Goal: Task Accomplishment & Management: Use online tool/utility

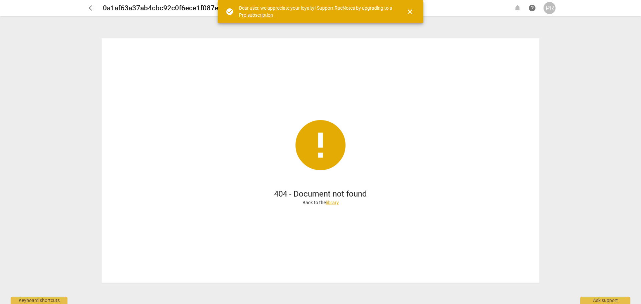
click at [93, 8] on span "arrow_back" at bounding box center [91, 8] width 8 height 8
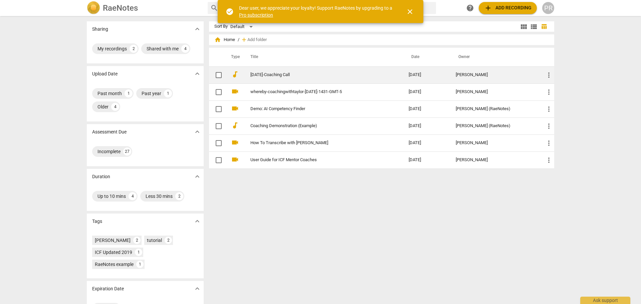
click at [547, 77] on span "more_vert" at bounding box center [549, 75] width 8 height 8
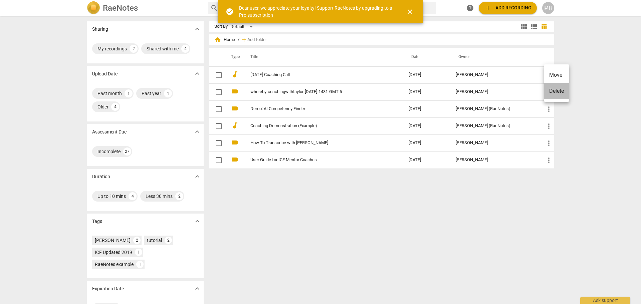
click at [552, 91] on li "Delete" at bounding box center [556, 91] width 25 height 16
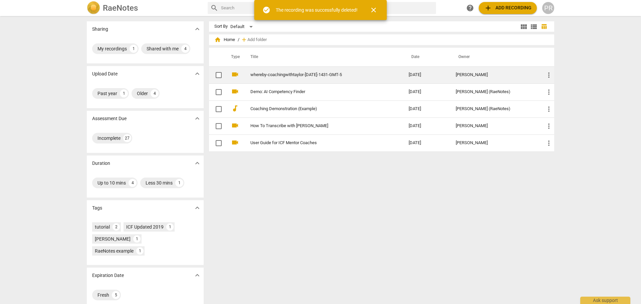
click at [549, 75] on span "more_vert" at bounding box center [549, 75] width 8 height 8
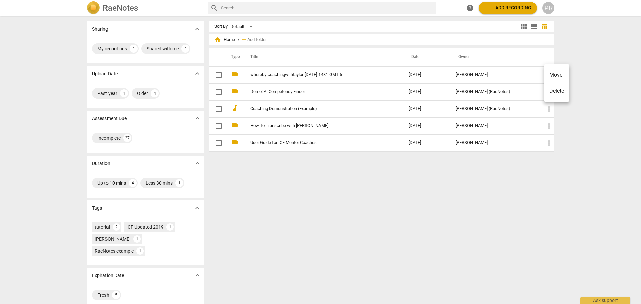
click at [555, 90] on li "Delete" at bounding box center [556, 91] width 25 height 16
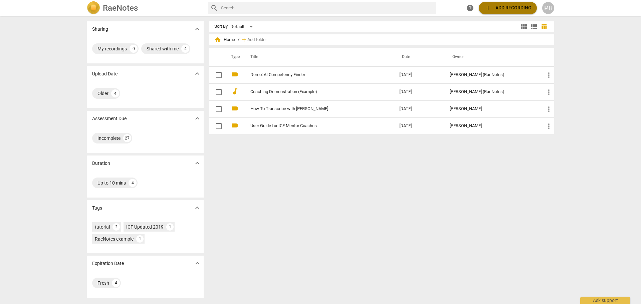
click at [517, 9] on span "add Add recording" at bounding box center [507, 8] width 47 height 8
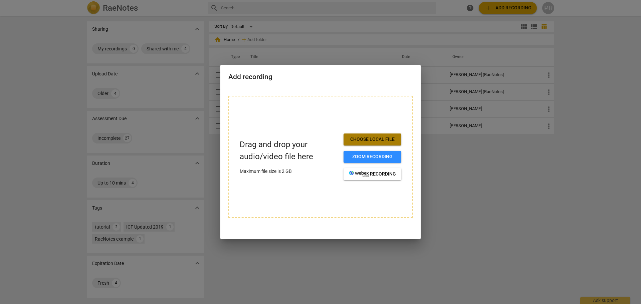
click at [372, 138] on span "Choose local file" at bounding box center [372, 139] width 47 height 7
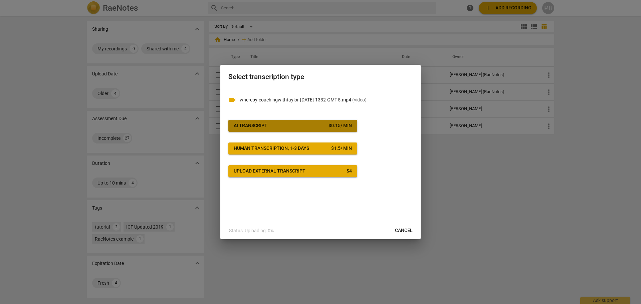
click at [339, 126] on div "$ 0.15 / min" at bounding box center [339, 125] width 23 height 7
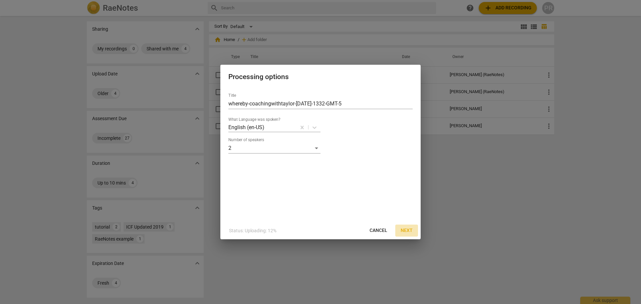
click at [410, 228] on span "Next" at bounding box center [406, 230] width 12 height 7
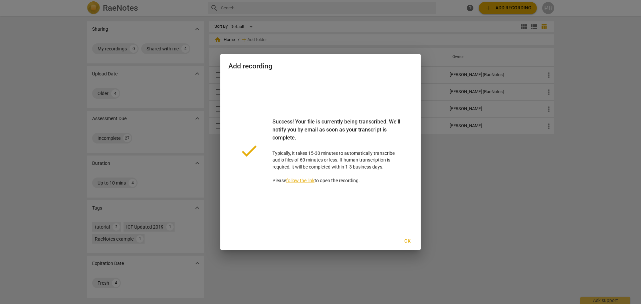
click at [405, 243] on span "Ok" at bounding box center [407, 241] width 11 height 7
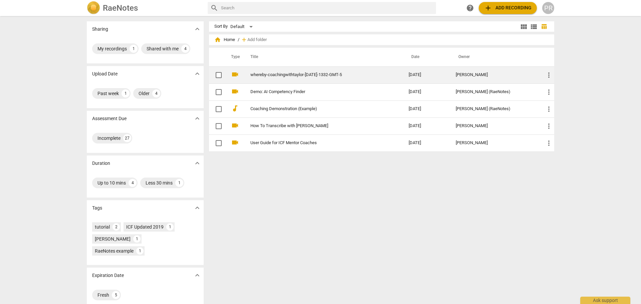
click at [315, 76] on link "whereby-coachingwithtaylor-[DATE]-1332-GMT-5" at bounding box center [317, 74] width 134 height 5
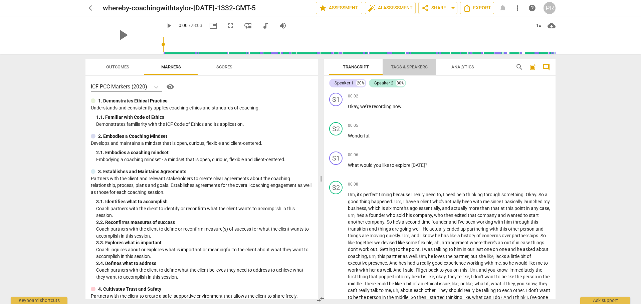
click at [420, 68] on span "Tags & Speakers" at bounding box center [409, 66] width 37 height 5
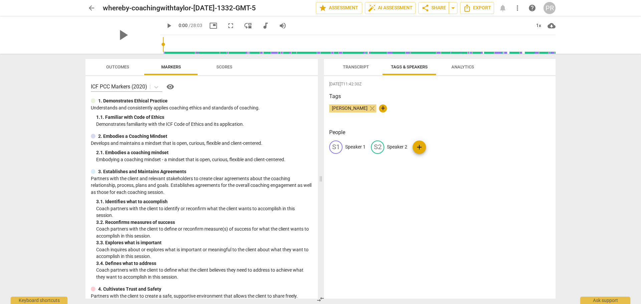
click at [353, 147] on p "Speaker 1" at bounding box center [355, 147] width 20 height 7
type input "[PERSON_NAME]"
click at [436, 147] on p "Speaker 2" at bounding box center [440, 147] width 20 height 7
type input "Client"
click at [373, 188] on div "[DATE]T11:42:30Z Tags [PERSON_NAME] close + People CT [PERSON_NAME] edit Client…" at bounding box center [440, 187] width 232 height 223
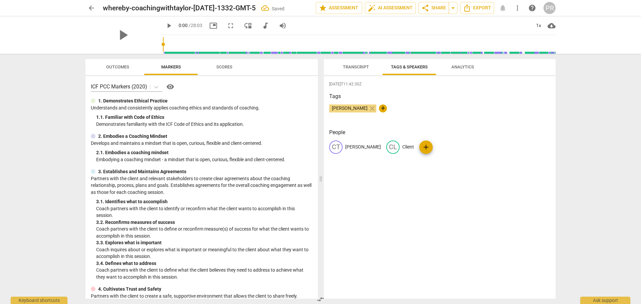
click at [360, 66] on span "Transcript" at bounding box center [356, 66] width 26 height 5
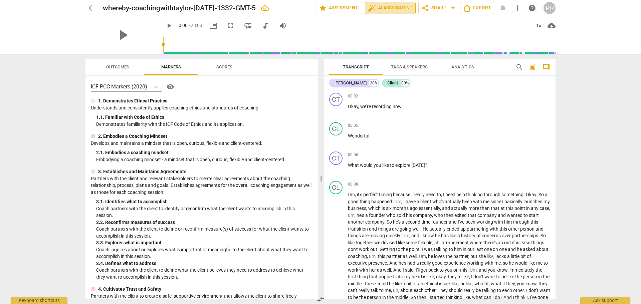
click at [376, 9] on span "auto_fix_high AI Assessment" at bounding box center [390, 8] width 45 height 8
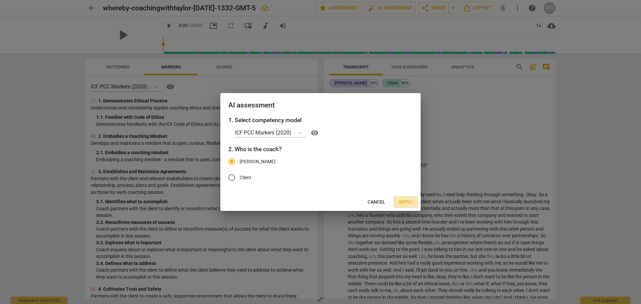
click at [405, 201] on span "Apply" at bounding box center [405, 202] width 14 height 7
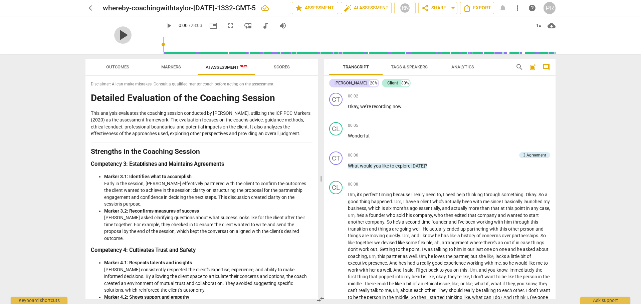
click at [123, 36] on span "play_arrow" at bounding box center [122, 34] width 17 height 17
click at [527, 155] on div "3.Agreement" at bounding box center [534, 155] width 23 height 6
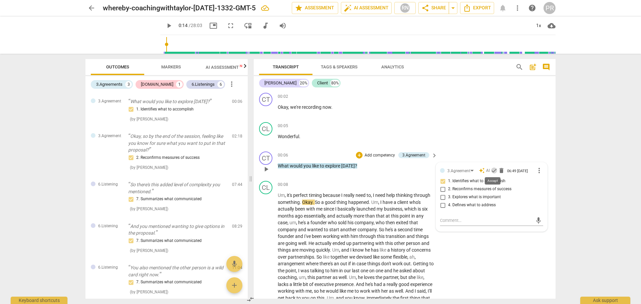
click at [491, 171] on span "check" at bounding box center [494, 170] width 7 height 7
click at [266, 278] on span "play_arrow" at bounding box center [266, 278] width 8 height 8
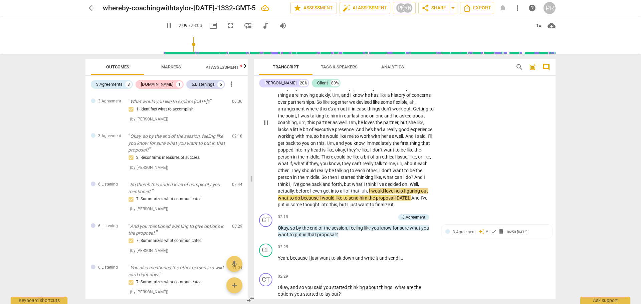
scroll to position [167, 0]
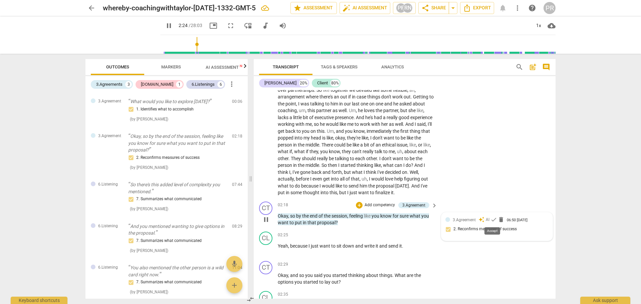
click at [492, 221] on span "check" at bounding box center [493, 219] width 7 height 7
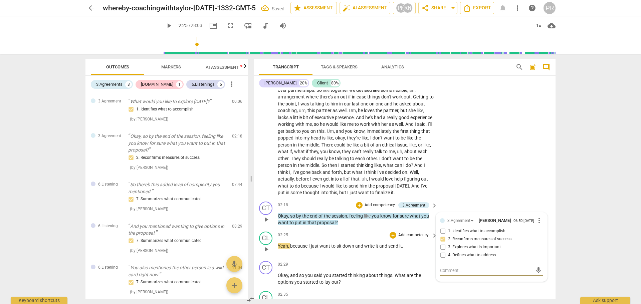
click at [266, 250] on span "play_arrow" at bounding box center [266, 249] width 8 height 8
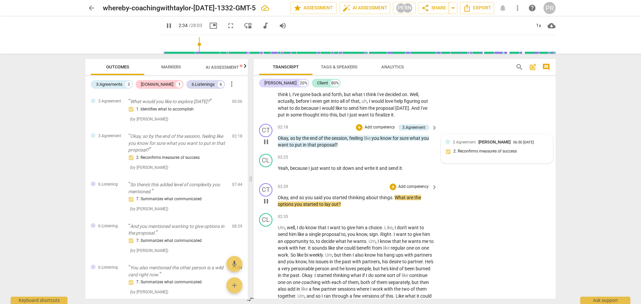
scroll to position [267, 0]
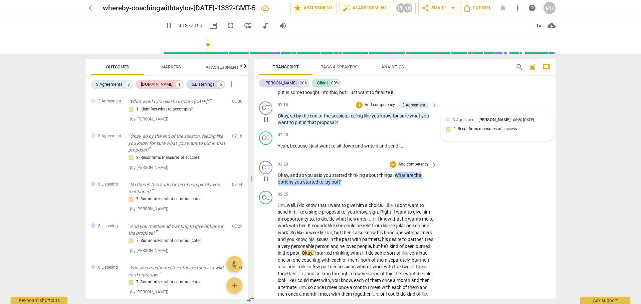
drag, startPoint x: 394, startPoint y: 175, endPoint x: 399, endPoint y: 179, distance: 7.1
click at [399, 179] on p "Okay , and so you said you started thinking about things . What are the options…" at bounding box center [356, 179] width 156 height 14
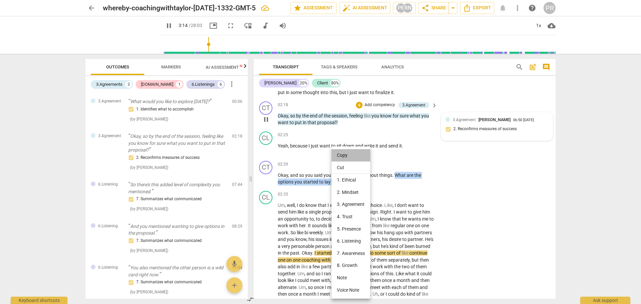
click at [344, 157] on li "Copy" at bounding box center [350, 155] width 39 height 12
copy p "What are the options you started to lay out ?"
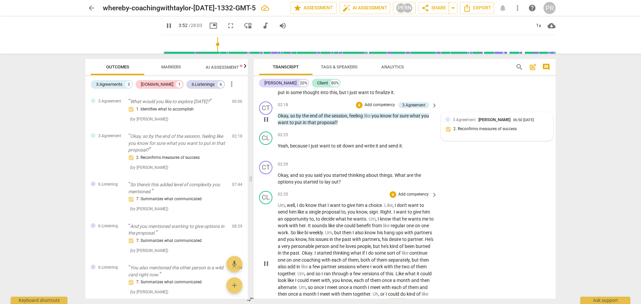
scroll to position [482, 0]
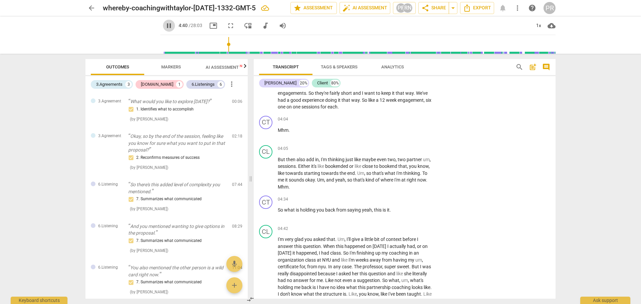
click at [173, 26] on span "pause" at bounding box center [169, 26] width 8 height 8
type input "281"
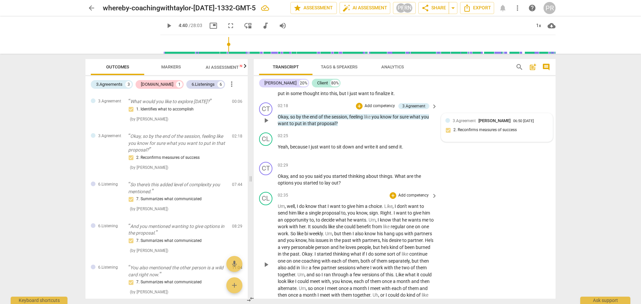
scroll to position [281, 0]
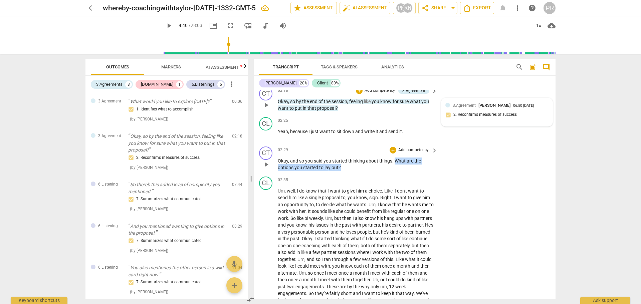
drag, startPoint x: 395, startPoint y: 159, endPoint x: 399, endPoint y: 168, distance: 9.7
click at [399, 168] on p "Okay , and so you said you started thinking about things . What are the options…" at bounding box center [356, 165] width 156 height 14
click at [345, 160] on div "+" at bounding box center [346, 159] width 7 height 7
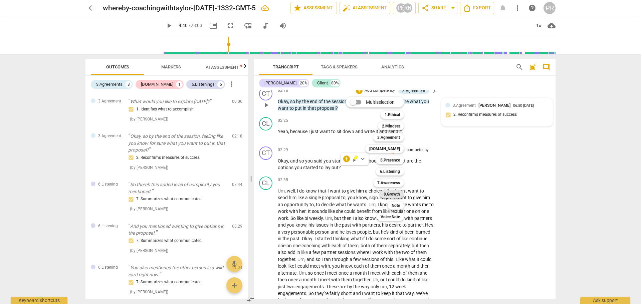
click at [397, 195] on b "8.Growth" at bounding box center [391, 194] width 16 height 8
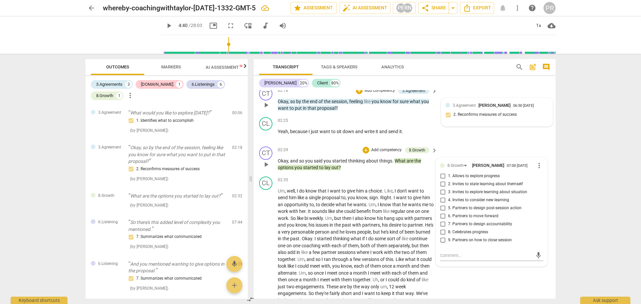
click at [488, 215] on span "6. Partners to move forward" at bounding box center [473, 216] width 50 height 6
click at [448, 215] on input "6. Partners to move forward" at bounding box center [442, 216] width 11 height 8
checkbox input "true"
click at [268, 249] on span "play_arrow" at bounding box center [266, 249] width 8 height 8
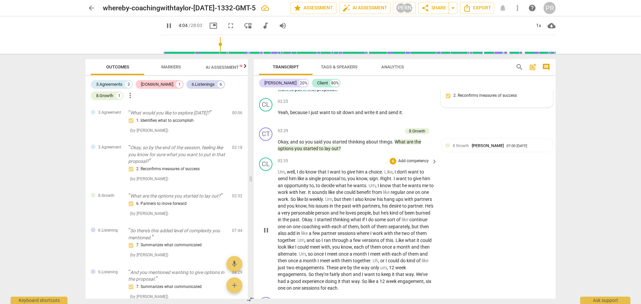
scroll to position [519, 0]
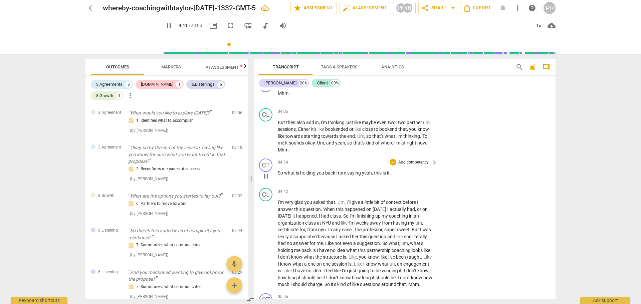
click at [265, 176] on span "pause" at bounding box center [266, 176] width 8 height 8
type input "282"
drag, startPoint x: 285, startPoint y: 174, endPoint x: 391, endPoint y: 173, distance: 106.1
click at [391, 173] on p "So what is holding you back from saying yeah , this is it ." at bounding box center [356, 173] width 156 height 7
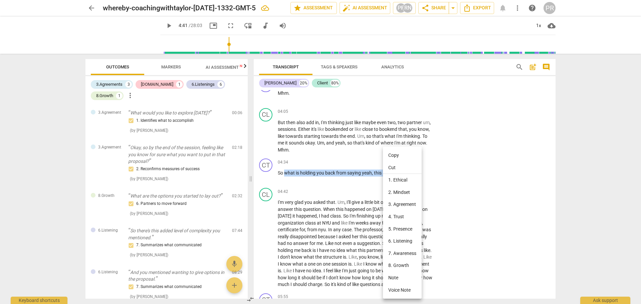
click at [390, 156] on li "Copy" at bounding box center [402, 155] width 39 height 12
copy p "what is holding you back from saying yeah , this is it ."
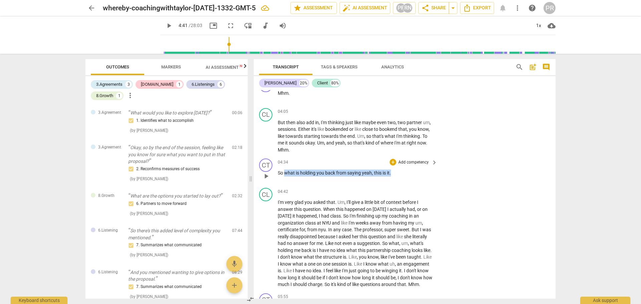
drag, startPoint x: 285, startPoint y: 172, endPoint x: 392, endPoint y: 173, distance: 107.1
click at [392, 173] on p "So what is holding you back from saying yeah , this is it ." at bounding box center [356, 173] width 156 height 7
click at [397, 165] on div "+" at bounding box center [397, 164] width 7 height 7
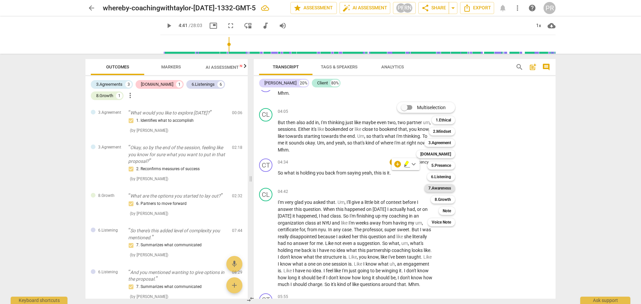
click at [444, 190] on b "7.Awareness" at bounding box center [439, 188] width 23 height 8
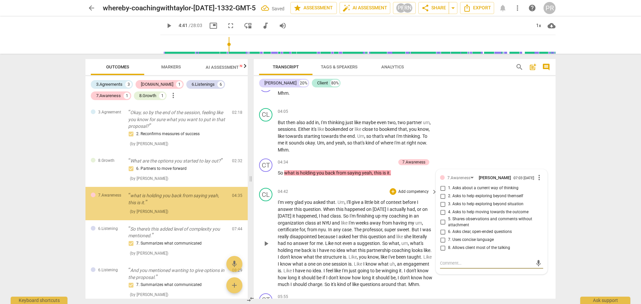
scroll to position [37, 0]
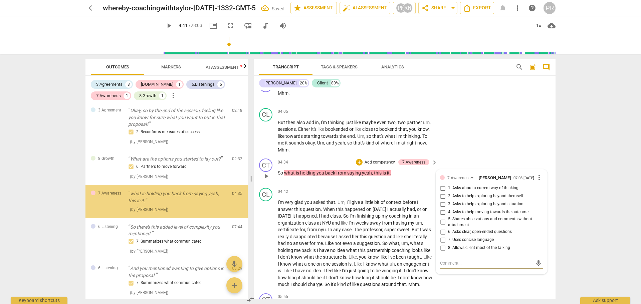
click at [444, 190] on input "1. Asks about a current way of thinking" at bounding box center [442, 188] width 11 height 8
checkbox input "true"
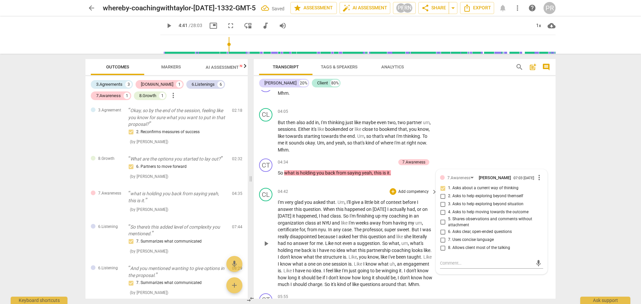
click at [265, 248] on span "play_arrow" at bounding box center [266, 244] width 8 height 8
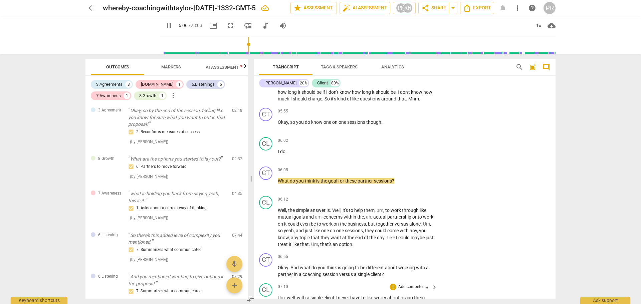
scroll to position [703, 0]
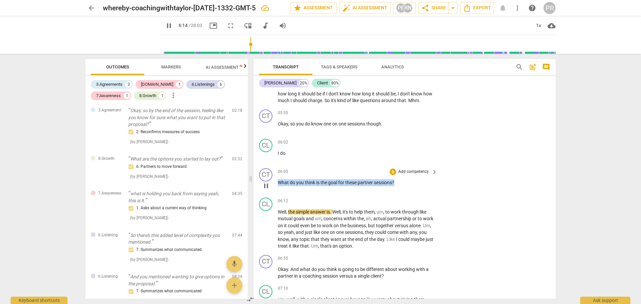
drag, startPoint x: 278, startPoint y: 188, endPoint x: 395, endPoint y: 186, distance: 117.2
click at [395, 186] on div "06:05 + Add competency keyboard_arrow_right What do you think is the goal for t…" at bounding box center [358, 180] width 160 height 24
click at [392, 175] on div "+" at bounding box center [392, 172] width 7 height 7
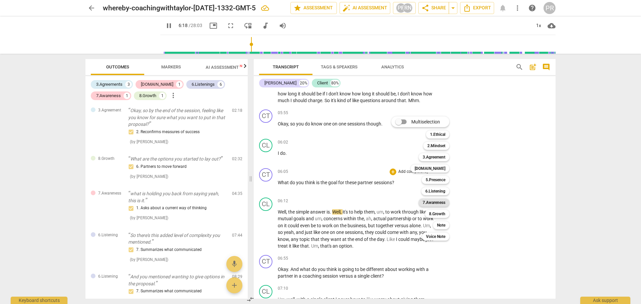
click at [445, 203] on b "7.Awareness" at bounding box center [434, 203] width 23 height 8
type input "379"
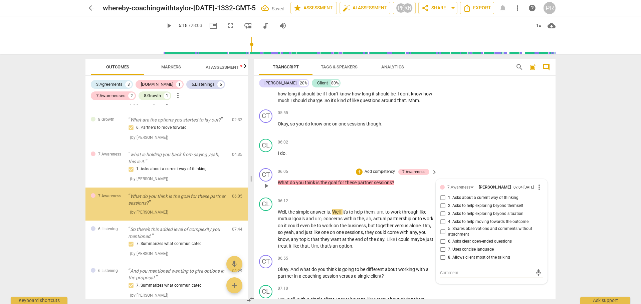
scroll to position [79, 0]
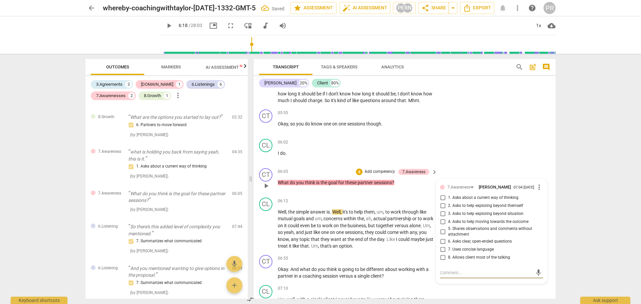
click at [443, 202] on input "1. Asks about a current way of thinking" at bounding box center [442, 198] width 11 height 8
checkbox input "true"
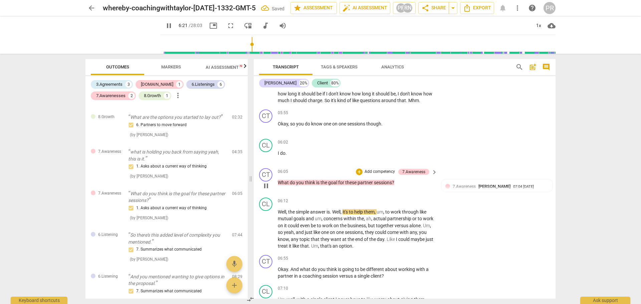
drag, startPoint x: 382, startPoint y: 189, endPoint x: 333, endPoint y: 198, distance: 49.9
click at [333, 192] on div "06:05 + Add competency 7.Awareness keyboard_arrow_right What do you think is th…" at bounding box center [358, 180] width 160 height 24
drag, startPoint x: 399, startPoint y: 189, endPoint x: 279, endPoint y: 186, distance: 120.2
click at [279, 186] on p "What do you think is the goal for these partner sessions ?" at bounding box center [356, 182] width 156 height 7
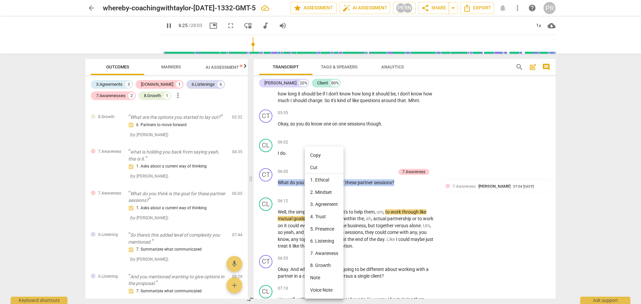
click at [319, 154] on li "Copy" at bounding box center [324, 155] width 39 height 12
copy p "What do you think is the goal for these partner sessions ?"
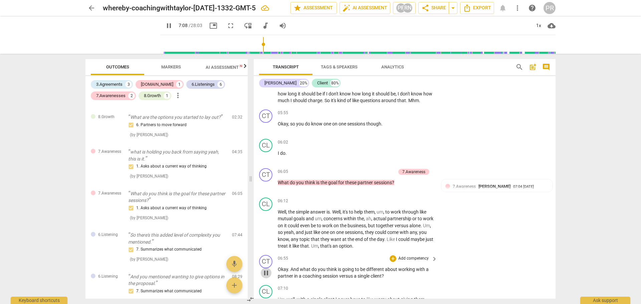
click at [265, 277] on span "pause" at bounding box center [266, 273] width 8 height 8
click at [266, 277] on span "play_arrow" at bounding box center [266, 273] width 8 height 8
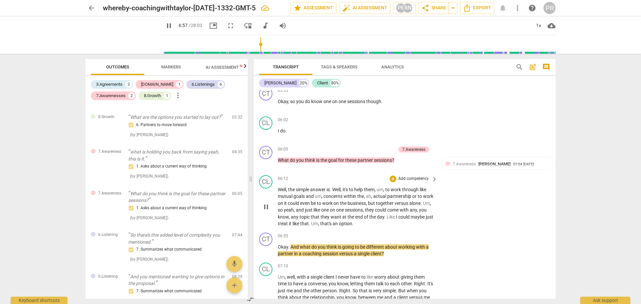
scroll to position [769, 0]
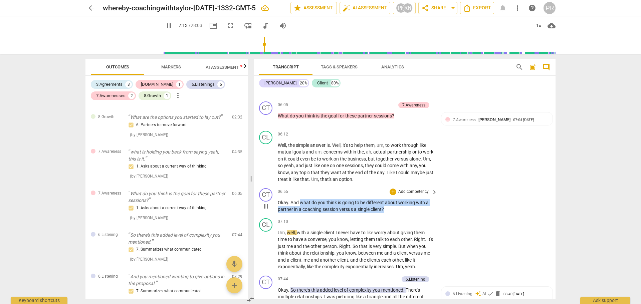
drag, startPoint x: 300, startPoint y: 207, endPoint x: 389, endPoint y: 216, distance: 90.2
click at [389, 213] on p "Okay . And what do you think is going to be different about working with a part…" at bounding box center [356, 206] width 156 height 14
click at [390, 207] on div "+" at bounding box center [391, 207] width 7 height 7
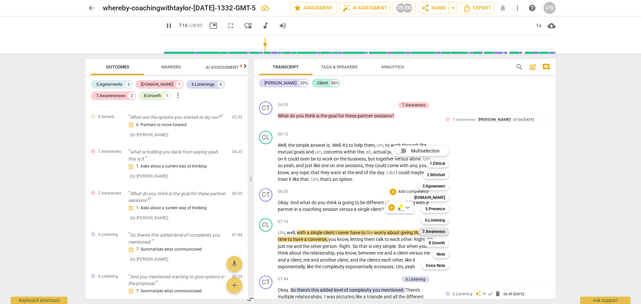
click at [443, 231] on b "7.Awareness" at bounding box center [433, 232] width 23 height 8
type input "437"
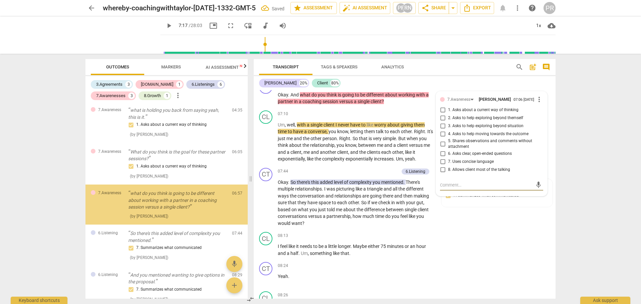
scroll to position [124, 0]
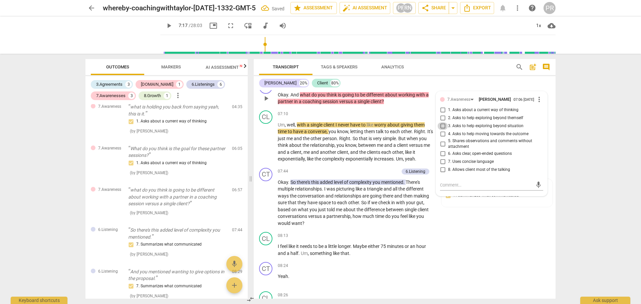
click at [444, 130] on input "3. Asks to help exploring beyond situation" at bounding box center [442, 126] width 11 height 8
checkbox input "true"
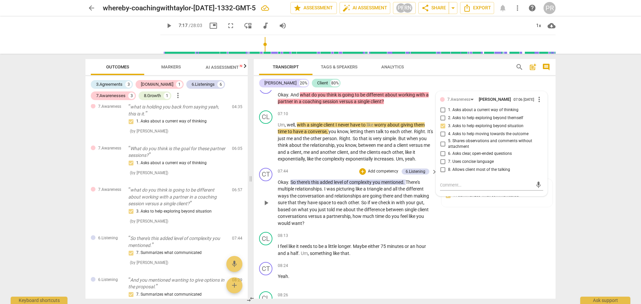
click at [521, 230] on div "CT play_arrow pause 07:44 + Add competency 6.Listening keyboard_arrow_right Oka…" at bounding box center [405, 197] width 302 height 64
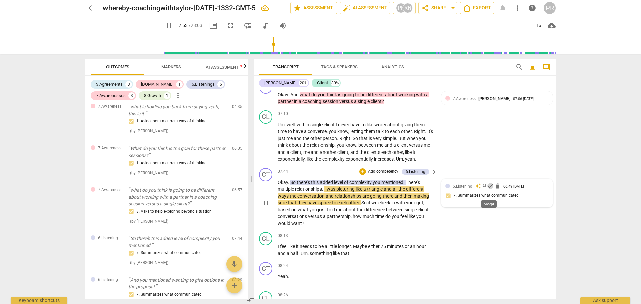
click at [489, 189] on span "check" at bounding box center [490, 186] width 7 height 7
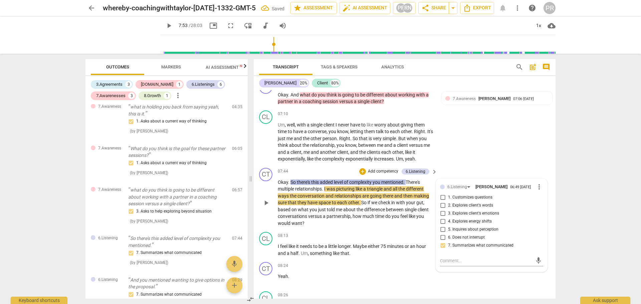
click at [336, 205] on span "to" at bounding box center [334, 202] width 5 height 5
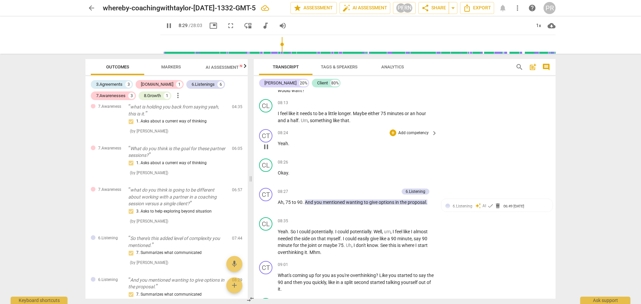
scroll to position [1011, 0]
click at [490, 209] on span "check" at bounding box center [490, 205] width 7 height 7
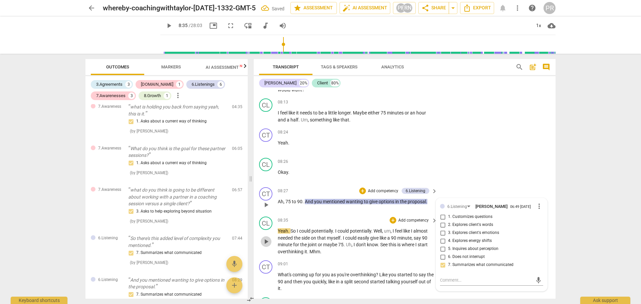
click at [267, 246] on span "play_arrow" at bounding box center [266, 242] width 8 height 8
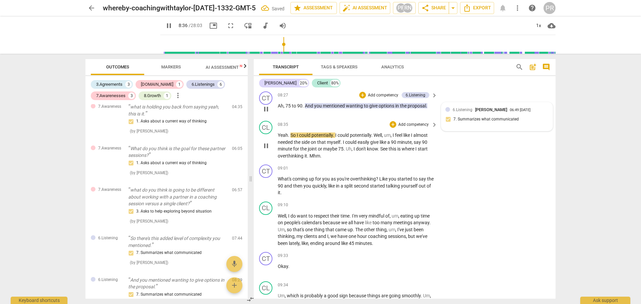
scroll to position [1111, 0]
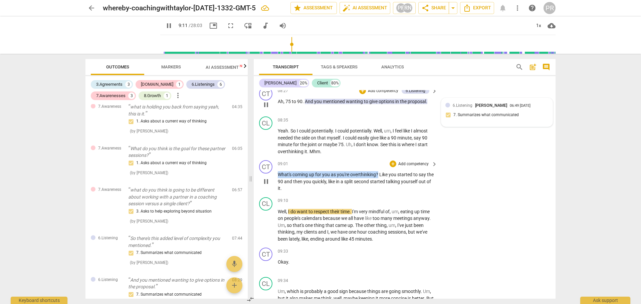
drag, startPoint x: 378, startPoint y: 180, endPoint x: 277, endPoint y: 181, distance: 101.8
click at [277, 181] on div "CT play_arrow pause 09:01 + Add competency keyboard_arrow_right What's coming u…" at bounding box center [405, 176] width 302 height 37
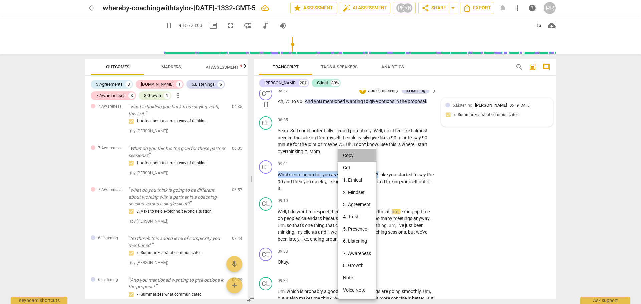
click at [350, 154] on li "Copy" at bounding box center [356, 155] width 39 height 12
copy p "What's coming up for you as you're overthinking ?"
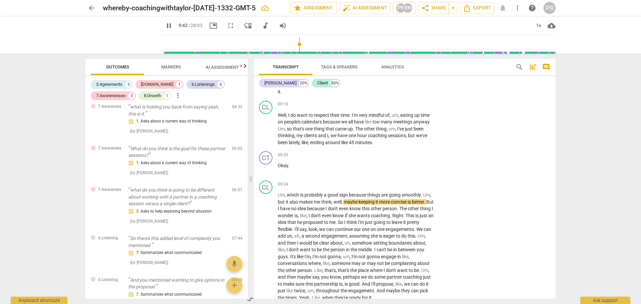
scroll to position [1211, 0]
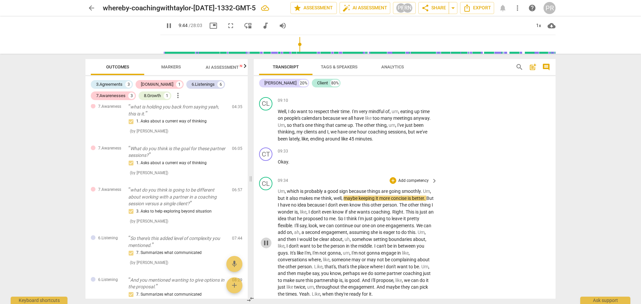
click at [268, 247] on span "pause" at bounding box center [266, 243] width 8 height 8
type input "585"
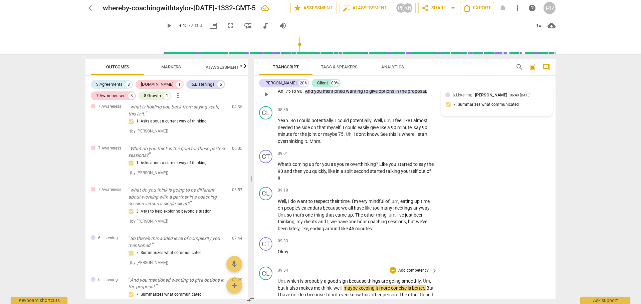
scroll to position [1111, 0]
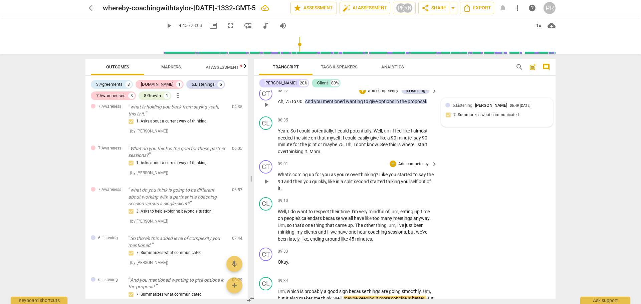
drag, startPoint x: 277, startPoint y: 181, endPoint x: 289, endPoint y: 178, distance: 12.1
click at [317, 183] on div "CT play_arrow pause 09:01 + Add competency keyboard_arrow_right What's coming u…" at bounding box center [405, 176] width 302 height 37
drag, startPoint x: 278, startPoint y: 179, endPoint x: 379, endPoint y: 183, distance: 100.5
click at [379, 183] on p "What's coming up for you as you're overthinking ? Like you started to say the 9…" at bounding box center [356, 181] width 156 height 21
click at [386, 176] on div "+" at bounding box center [385, 173] width 7 height 7
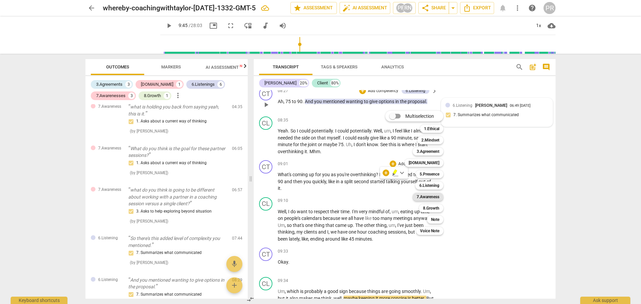
click at [438, 198] on b "7.Awareness" at bounding box center [428, 197] width 23 height 8
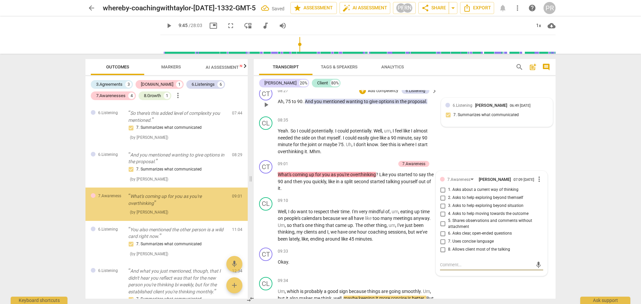
scroll to position [252, 0]
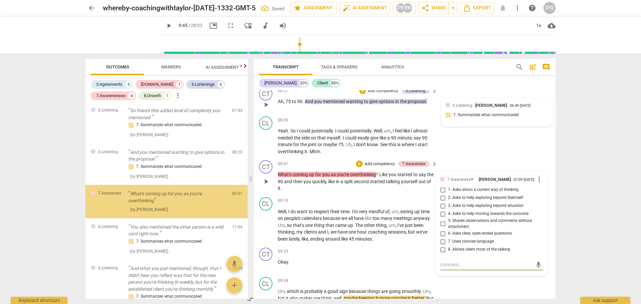
click at [442, 194] on input "1. Asks about a current way of thinking" at bounding box center [442, 190] width 11 height 8
checkbox input "true"
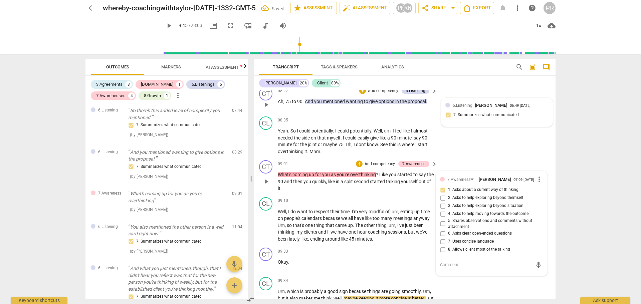
click at [445, 165] on div "CT play_arrow pause 09:01 + Add competency 7.Awareness keyboard_arrow_right Wha…" at bounding box center [405, 176] width 302 height 37
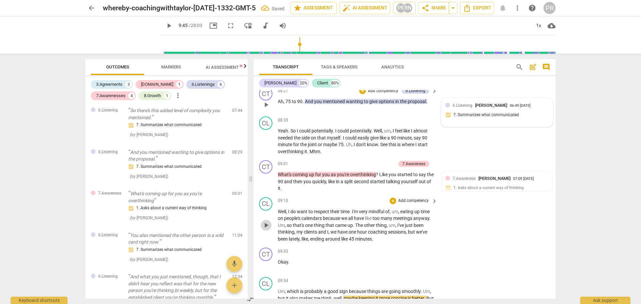
click at [264, 229] on span "play_arrow" at bounding box center [266, 225] width 8 height 8
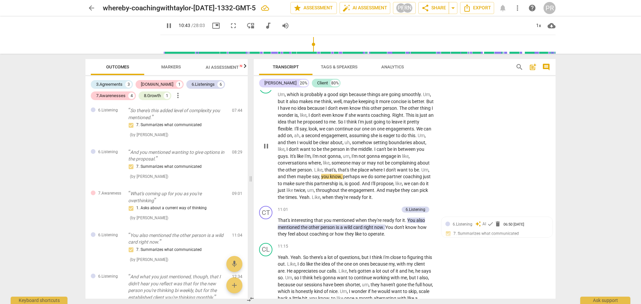
scroll to position [1311, 0]
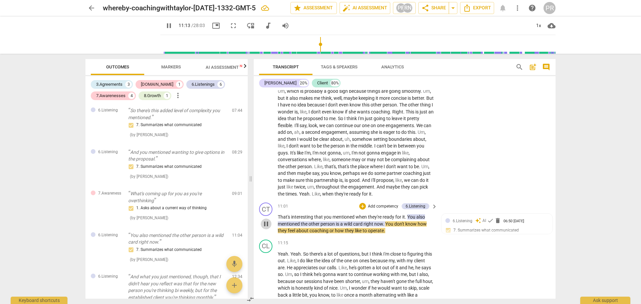
click at [265, 228] on span "pause" at bounding box center [266, 224] width 8 height 8
type input "674"
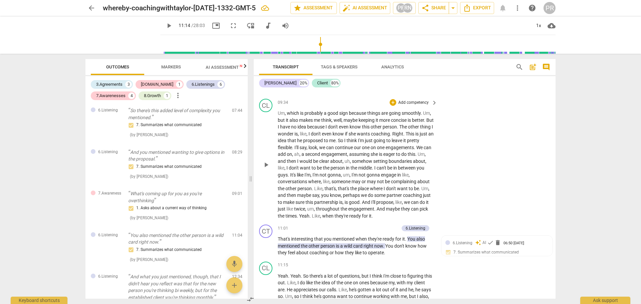
scroll to position [1278, 0]
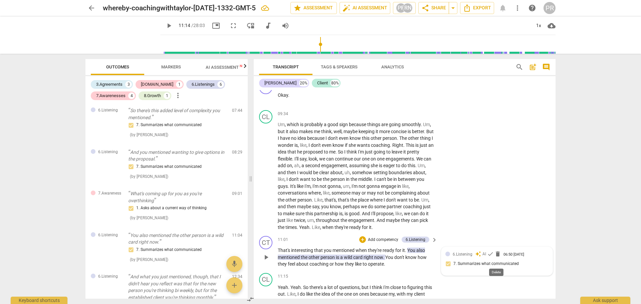
click at [497, 257] on span "delete" at bounding box center [497, 254] width 7 height 7
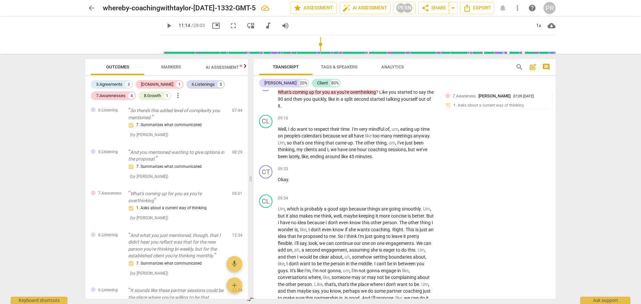
scroll to position [1185, 0]
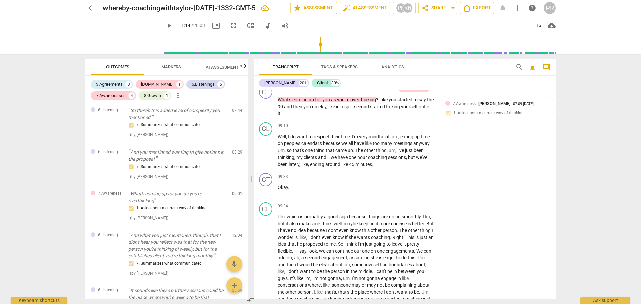
click at [516, 66] on span "search" at bounding box center [519, 67] width 8 height 8
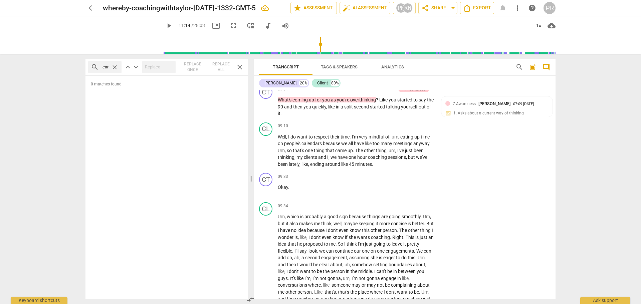
scroll to position [0, 10]
type input "wild card"
click at [96, 68] on span "search" at bounding box center [95, 67] width 8 height 8
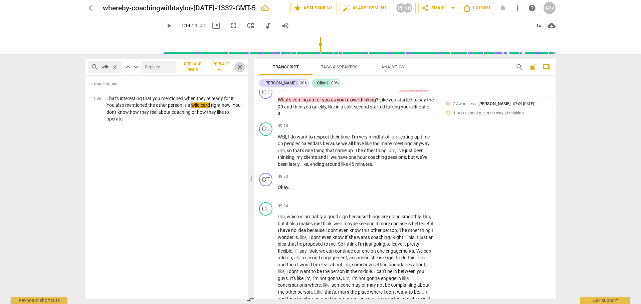
click at [239, 68] on span "close" at bounding box center [240, 67] width 8 height 8
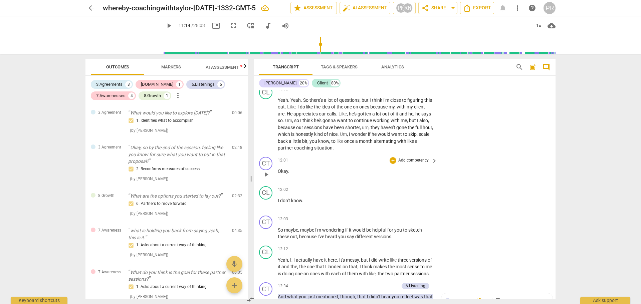
scroll to position [1452, 0]
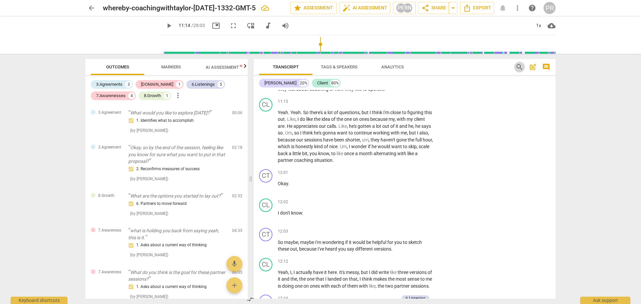
click at [519, 64] on span "search" at bounding box center [519, 67] width 8 height 8
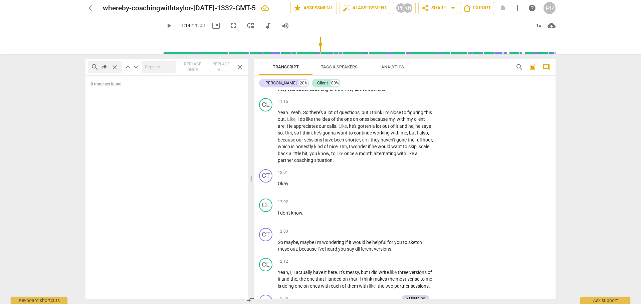
scroll to position [0, 2]
type input "ethic"
click at [113, 66] on span "close" at bounding box center [114, 67] width 7 height 7
click at [108, 68] on input "text" at bounding box center [109, 67] width 17 height 11
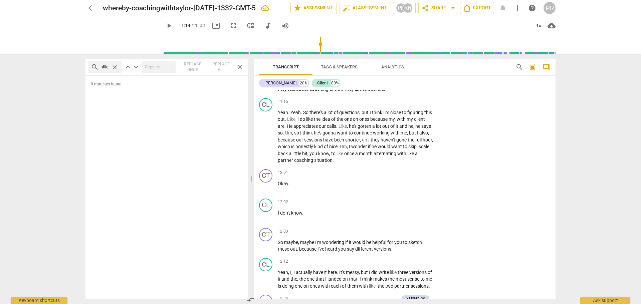
scroll to position [0, 7]
type input "conflict"
click at [240, 69] on span "close" at bounding box center [240, 67] width 8 height 8
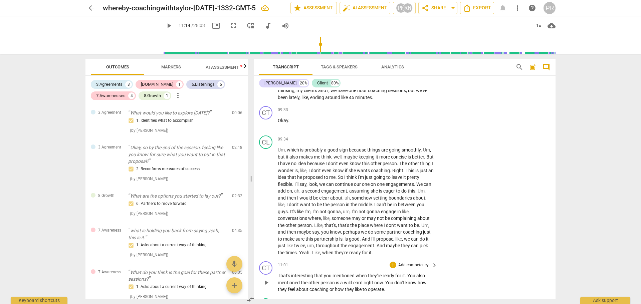
scroll to position [1286, 0]
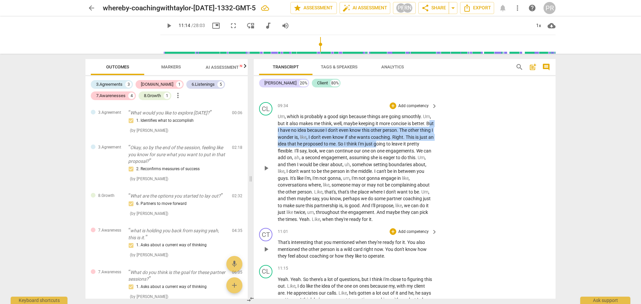
drag, startPoint x: 280, startPoint y: 137, endPoint x: 340, endPoint y: 138, distance: 60.7
click at [398, 148] on p "Um , which is probably a good sign because things are going smoothly . Um , but…" at bounding box center [356, 167] width 156 height 109
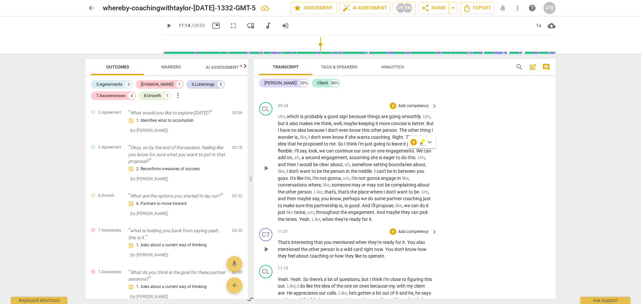
click at [310, 133] on p "Um , which is probably a good sign because things are going smoothly . Um , but…" at bounding box center [356, 167] width 156 height 109
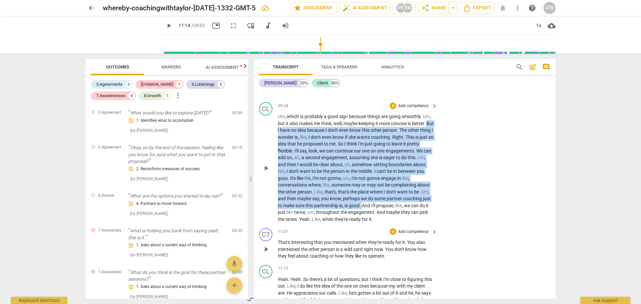
drag, startPoint x: 278, startPoint y: 136, endPoint x: 362, endPoint y: 212, distance: 113.2
click at [362, 212] on p "Um , which is probably a good sign because things are going smoothly . Um , but…" at bounding box center [356, 167] width 156 height 109
click at [369, 205] on div "+" at bounding box center [368, 203] width 7 height 7
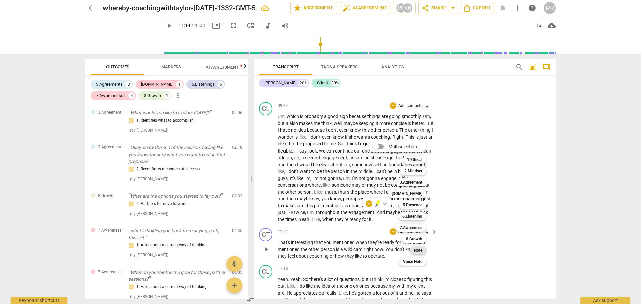
click at [421, 250] on b "Note" at bounding box center [418, 250] width 8 height 8
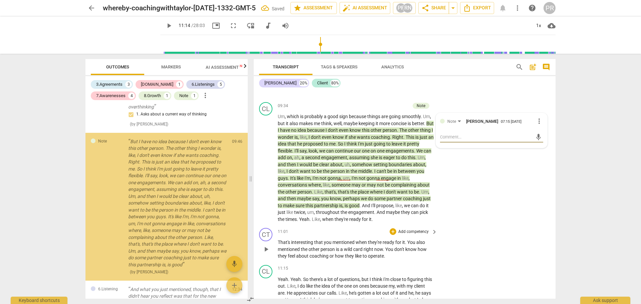
scroll to position [351, 0]
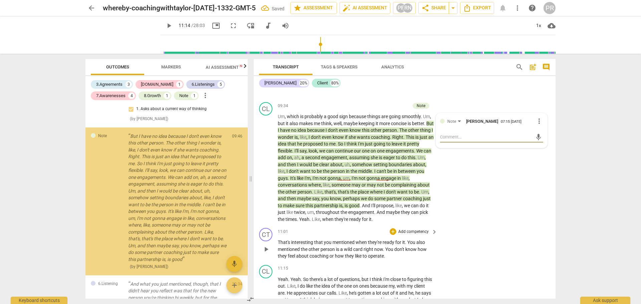
type textarea "W"
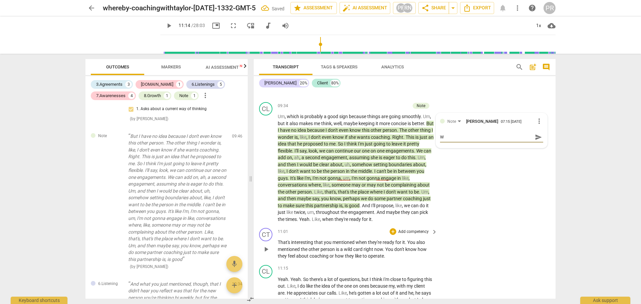
type textarea "Wh"
type textarea "Wha"
type textarea "What"
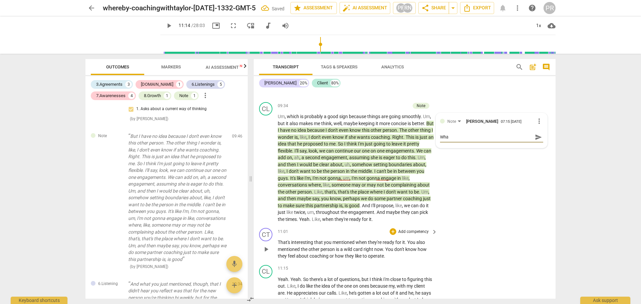
type textarea "What"
type textarea "What a"
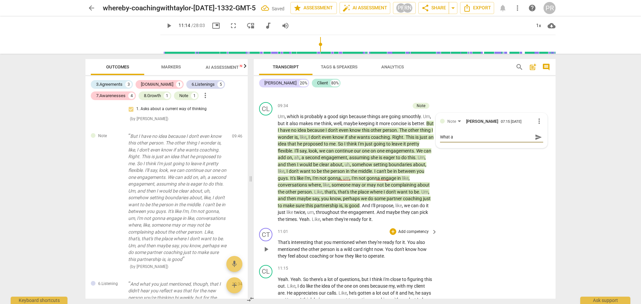
type textarea "What ar"
type textarea "What are"
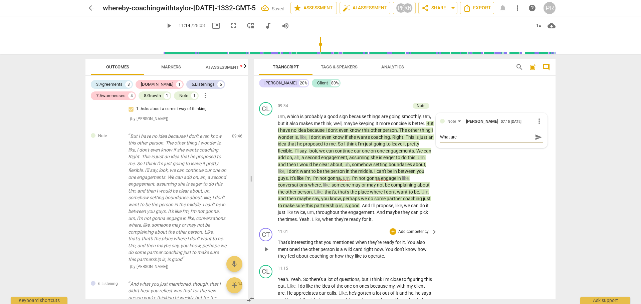
type textarea "What are"
type textarea "What are y"
type textarea "What are yo"
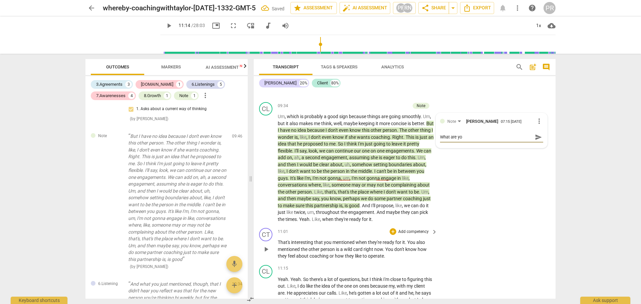
type textarea "What are you"
type textarea "What are your"
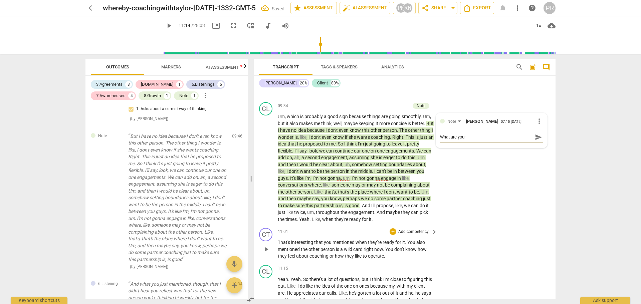
type textarea "What are your"
type textarea "What are your t"
type textarea "What are your th"
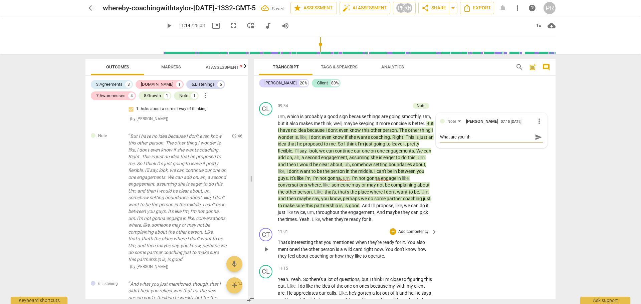
type textarea "What are your tho"
type textarea "What are your thou"
type textarea "What are your thoug"
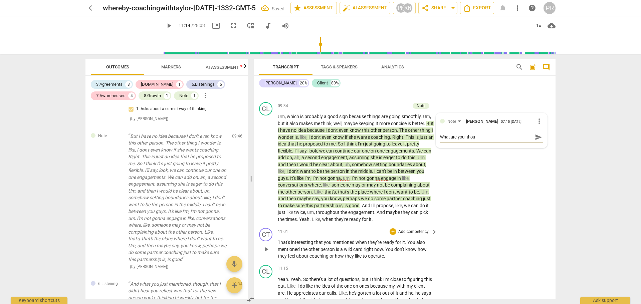
type textarea "What are your thoug"
type textarea "What are your though"
type textarea "What are your thought"
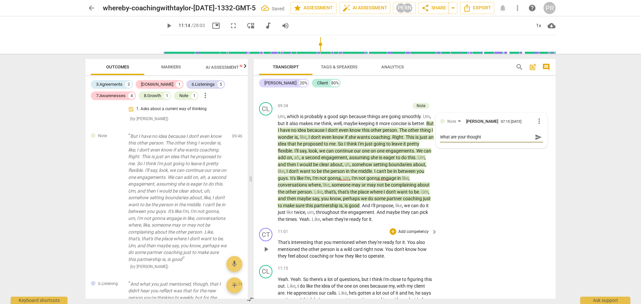
type textarea "What are your thoughts"
type textarea "What are your thoughts h"
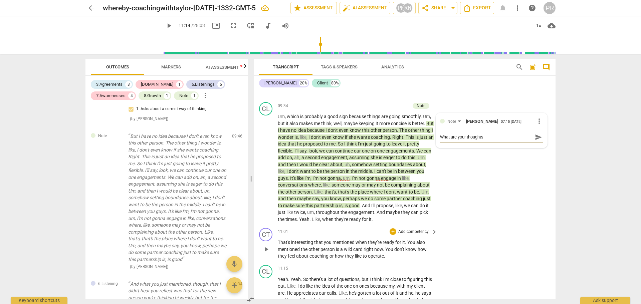
type textarea "What are your thoughts h"
type textarea "What are your thoughts he"
type textarea "What are your thoughts her"
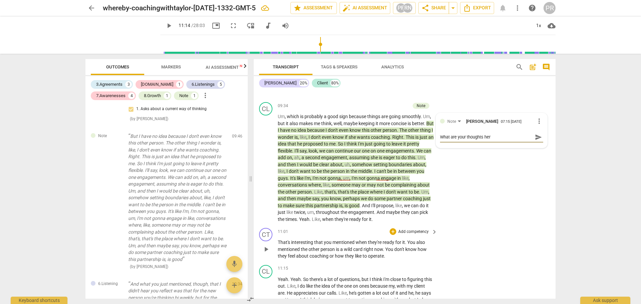
type textarea "What are your thoughts here"
type textarea "What are your thoughts here?"
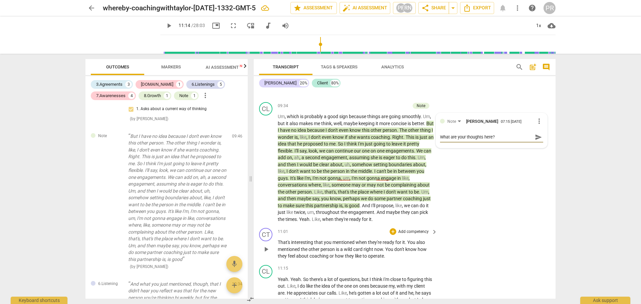
type textarea "What are your thoughts here?"
type textarea "What are your thoughts here? W"
type textarea "What are your thoughts here? We"
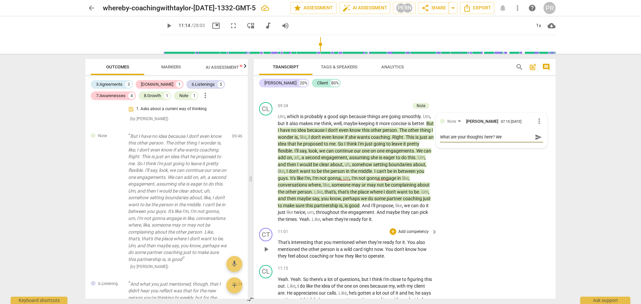
type textarea "What are your thoughts here? Wer"
type textarea "What are your thoughts here? Were"
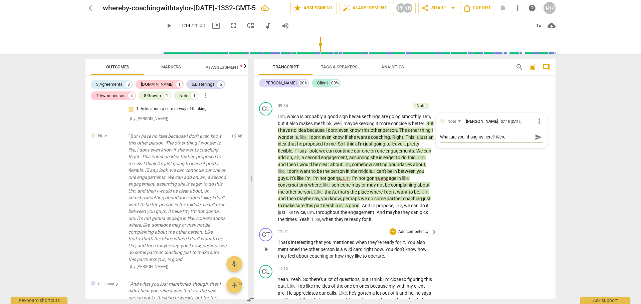
type textarea "What are your thoughts here? Were"
type textarea "What are your thoughts here? Were t"
type textarea "What are your thoughts here? Were th"
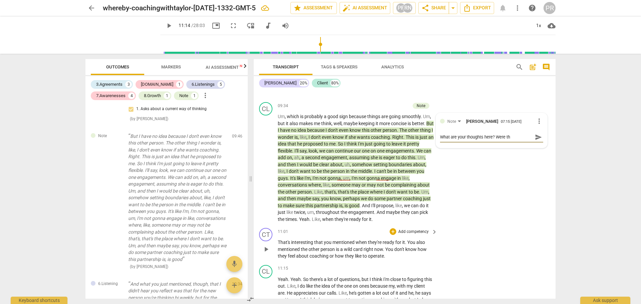
type textarea "What are your thoughts here? Were the"
type textarea "What are your thoughts here? Were ther"
type textarea "What are your thoughts here? Were there"
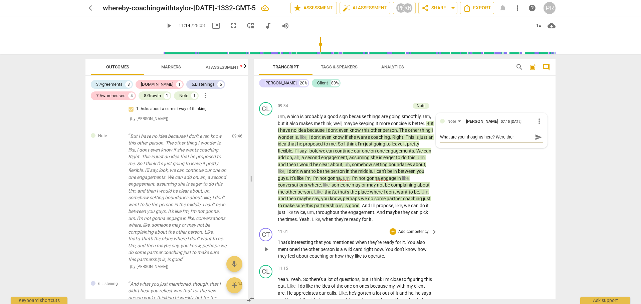
type textarea "What are your thoughts here? Were there"
type textarea "What are your thoughts here? Were there a"
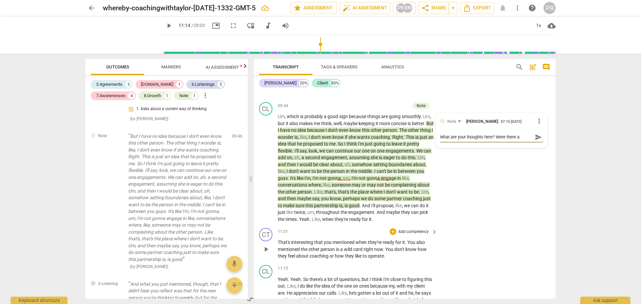
type textarea "What are your thoughts here? Were there an"
type textarea "What are your thoughts here? Were there an o"
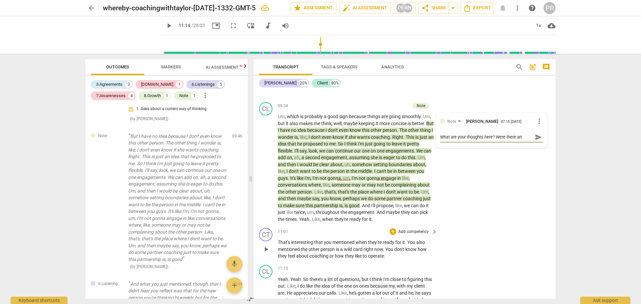
type textarea "What are your thoughts here? Were there an o"
type textarea "What are your thoughts here? Were there an op"
type textarea "What are your thoughts here? Were there an opp"
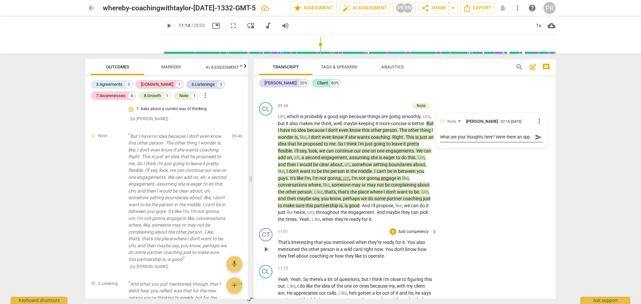
type textarea "What are your thoughts here? Were there an oppo"
type textarea "What are your thoughts here? Were there an oppor"
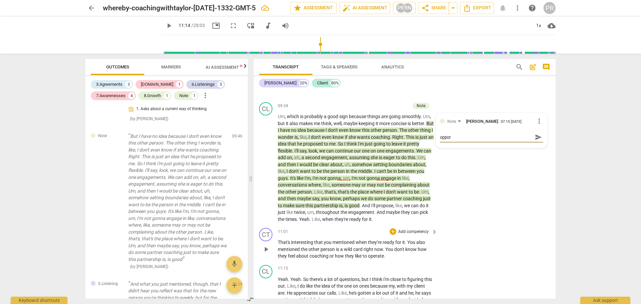
type textarea "What are your thoughts here? Were there an opport"
type textarea "What are your thoughts here? Were there an opportu"
type textarea "What are your thoughts here? Were there an opportun"
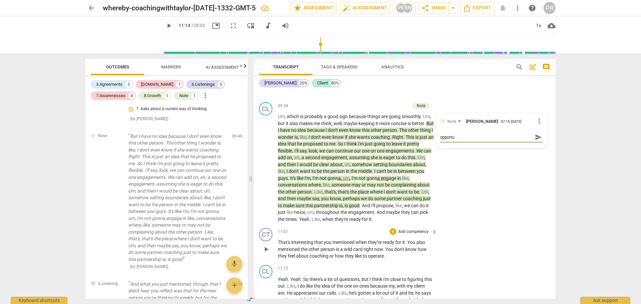
type textarea "What are your thoughts here? Were there an opportun"
type textarea "What are your thoughts here? Were there an opportuni"
type textarea "What are your thoughts here? Were there an opportunit"
type textarea "What are your thoughts here? Were there an opportunity"
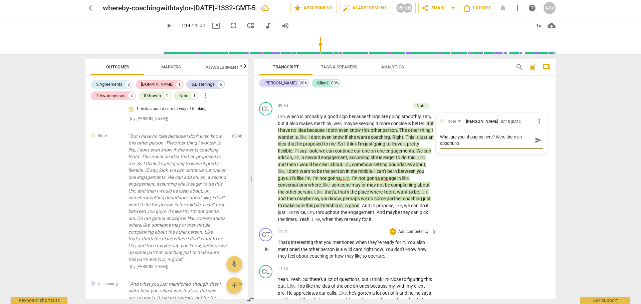
type textarea "What are your thoughts here? Were there an opportunity"
type textarea "What are your thoughts here? Were there an opportunity t"
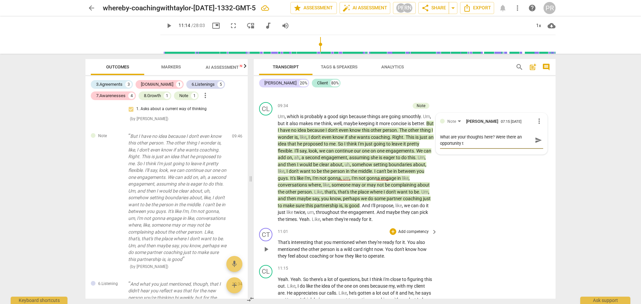
type textarea "What are your thoughts here? Were there an opportunity to"
type textarea "What are your thoughts here? Were there an opportunity to c"
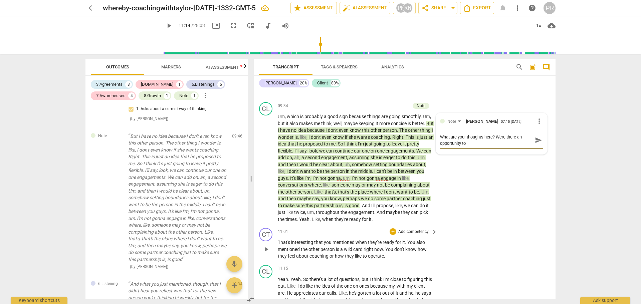
type textarea "What are your thoughts here? Were there an opportunity to c"
type textarea "What are your thoughts here? Were there an opportunity to cn"
type textarea "What are your thoughts here? Were there an opportunity to cns"
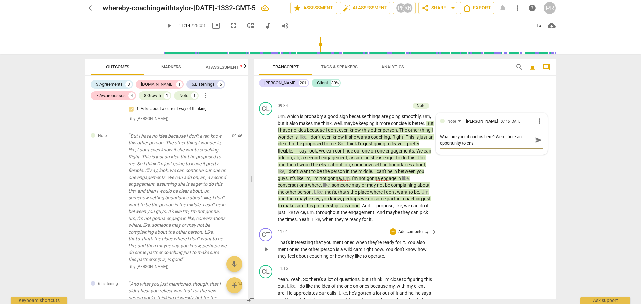
type textarea "What are your thoughts here? Were there an opportunity to cnsi"
type textarea "What are your thoughts here? Were there an opportunity to cnsid"
type textarea "What are your thoughts here? Were there an opportunity to cnsi"
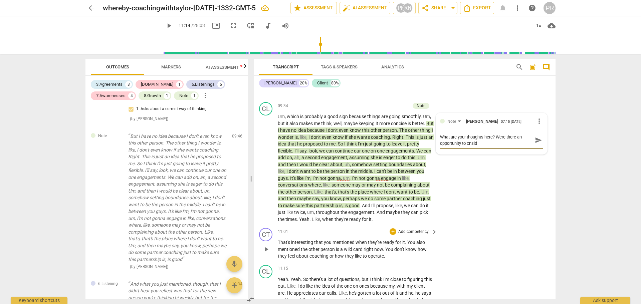
type textarea "What are your thoughts here? Were there an opportunity to cnsi"
type textarea "What are your thoughts here? Were there an opportunity to cns"
type textarea "What are your thoughts here? Were there an opportunity to cn"
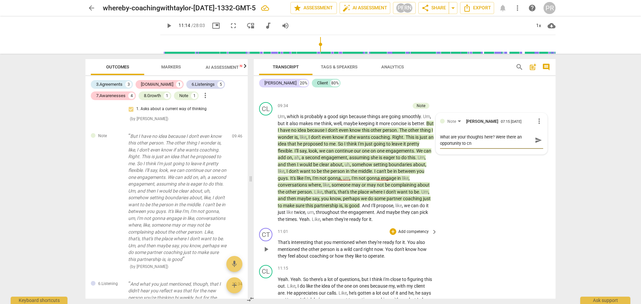
type textarea "What are your thoughts here? Were there an opportunity to c"
type textarea "What are your thoughts here? Were there an opportunity to co"
type textarea "What are your thoughts here? Were there an opportunity to con"
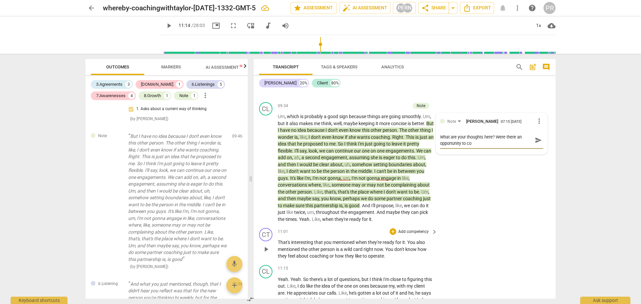
type textarea "What are your thoughts here? Were there an opportunity to con"
type textarea "What are your thoughts here? Were there an opportunity to cons"
type textarea "What are your thoughts here? Were there an opportunity to consi"
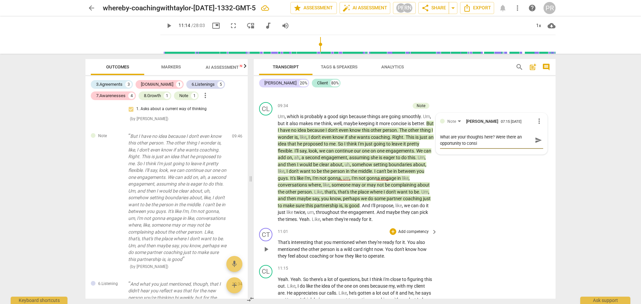
type textarea "What are your thoughts here? Were there an opportunity to consid"
type textarea "What are your thoughts here? Were there an opportunity to conside"
type textarea "What are your thoughts here? Were there an opportunity to consider"
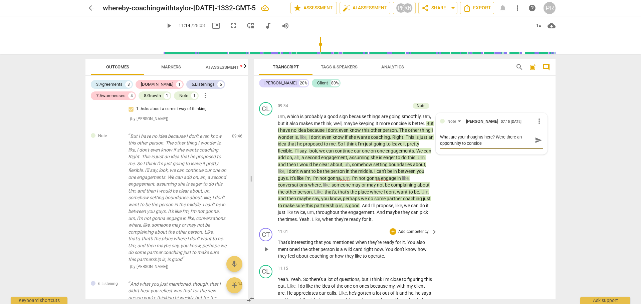
type textarea "What are your thoughts here? Were there an opportunity to consider"
type textarea "What are your thoughts here? Were there an opportunity to consider e"
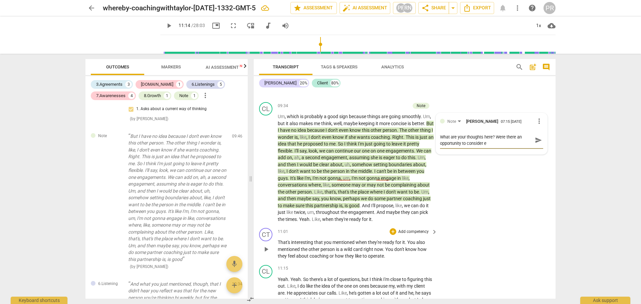
type textarea "What are your thoughts here? Were there an opportunity to consider"
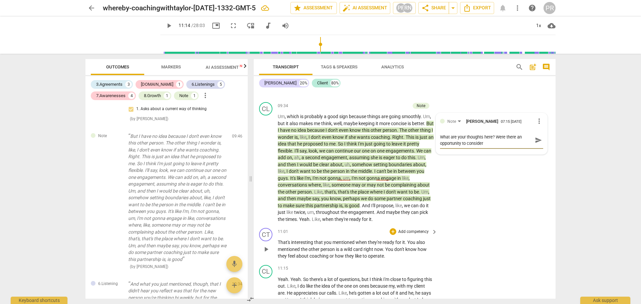
type textarea "What are your thoughts here? Were there an opportunity to consider"
type textarea "What are your thoughts here? Were there an opportunity to consider -"
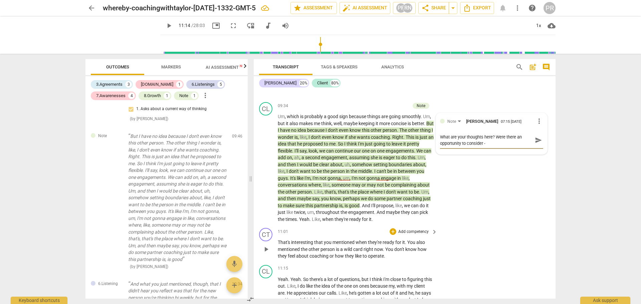
type textarea "What are your thoughts here? Were there an opportunity to consider - w"
type textarea "What are your thoughts here? Were there an opportunity to consider - wo"
type textarea "What are your thoughts here? Were there an opportunity to consider - wou"
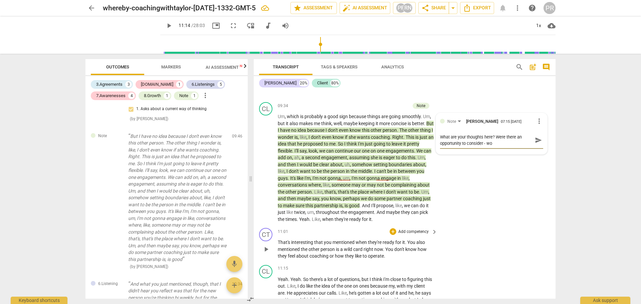
type textarea "What are your thoughts here? Were there an opportunity to consider - wou"
type textarea "What are your thoughts here? Were there an opportunity to consider - woul"
type textarea "What are your thoughts here? Were there an opportunity to consider - would"
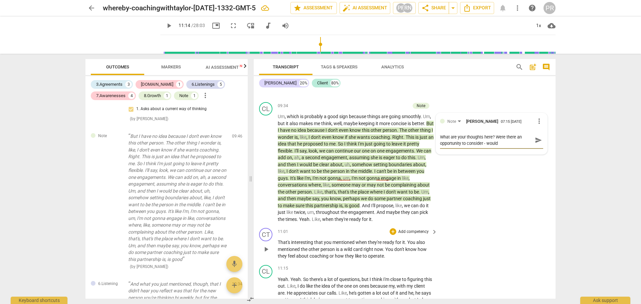
type textarea "What are your thoughts here? Were there an opportunity to consider - would"
type textarea "What are your thoughts here? Were there an opportunity to consider - would l"
type textarea "What are your thoughts here? Were there an opportunity to consider - would lt"
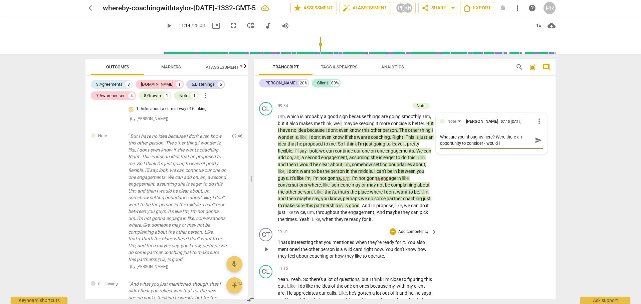
type textarea "What are your thoughts here? Were there an opportunity to consider - would lt"
type textarea "What are your thoughts here? Were there an opportunity to consider - would lth"
type textarea "What are your thoughts here? Were there an opportunity to consider - would lthi"
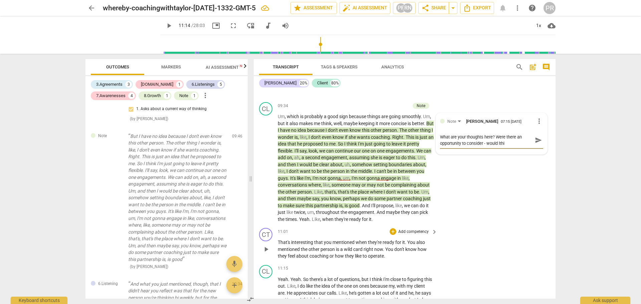
type textarea "What are your thoughts here? Were there an opportunity to consider - would lthis"
click at [536, 147] on span "send" at bounding box center [538, 143] width 7 height 7
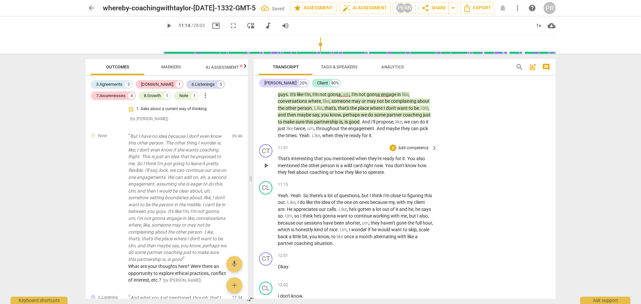
scroll to position [1386, 0]
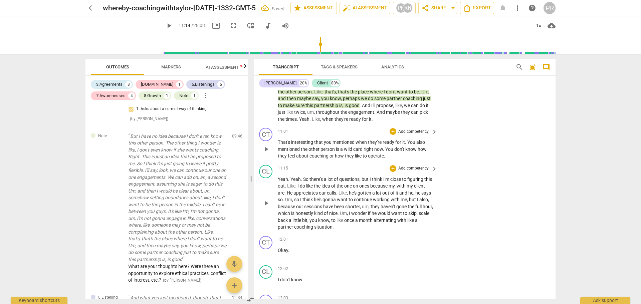
click at [264, 207] on span "play_arrow" at bounding box center [266, 203] width 8 height 8
click at [266, 207] on span "pause" at bounding box center [266, 203] width 8 height 8
click at [266, 207] on span "play_arrow" at bounding box center [266, 203] width 8 height 8
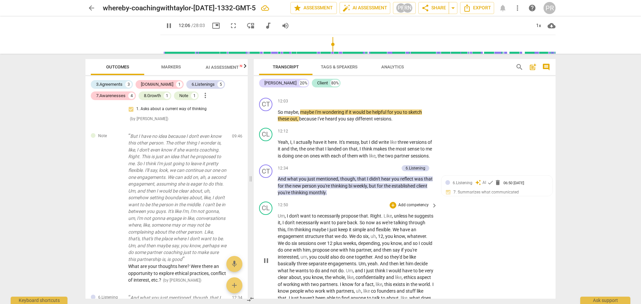
scroll to position [1508, 0]
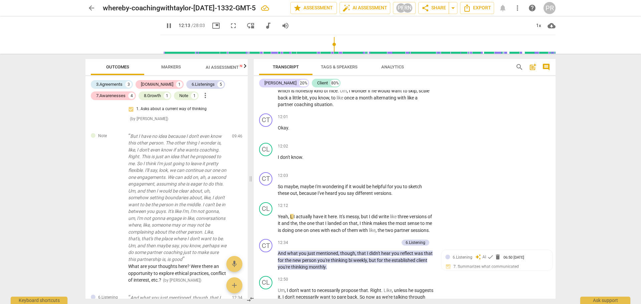
click at [586, 86] on div "arrow_back whereby-coachingwithtaylor-[DATE]-1332-GMT-5 edit star Assessment au…" at bounding box center [320, 152] width 641 height 304
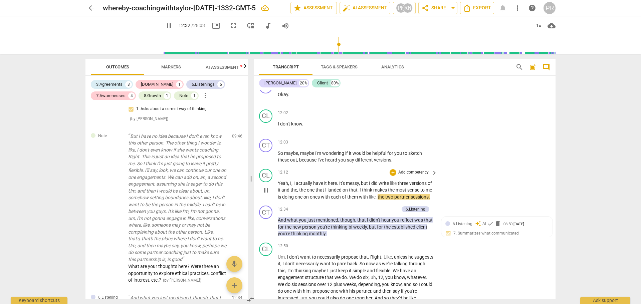
scroll to position [1575, 0]
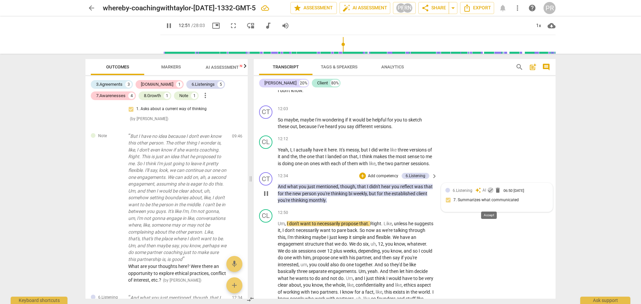
click at [488, 194] on span "check" at bounding box center [490, 190] width 7 height 7
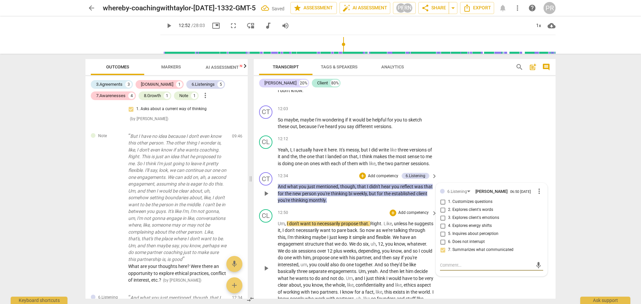
click at [267, 272] on span "play_arrow" at bounding box center [266, 268] width 8 height 8
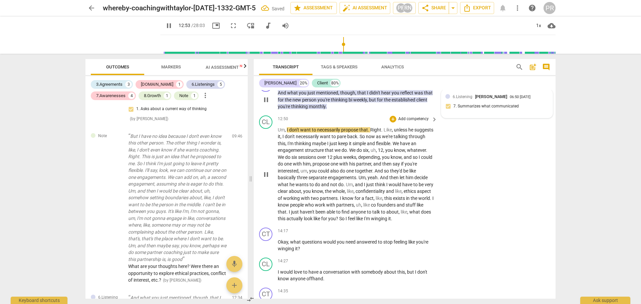
scroll to position [1675, 0]
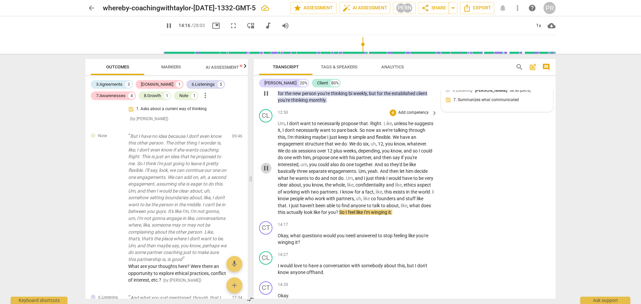
click at [267, 172] on span "pause" at bounding box center [266, 168] width 8 height 8
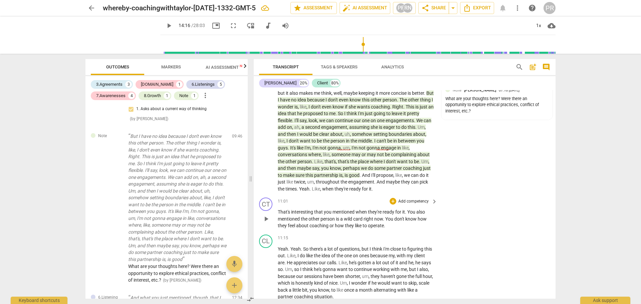
scroll to position [1308, 0]
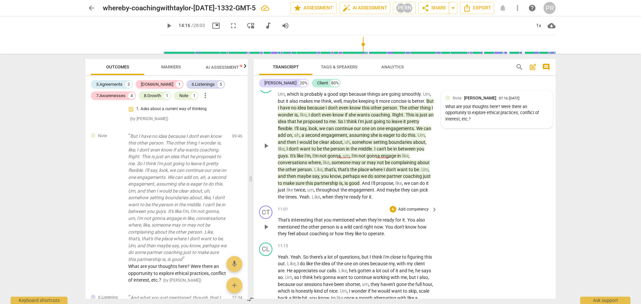
click at [521, 110] on div "Note [PERSON_NAME] 07:16 [DATE] What are your thoughts here? Were there an oppo…" at bounding box center [496, 109] width 103 height 29
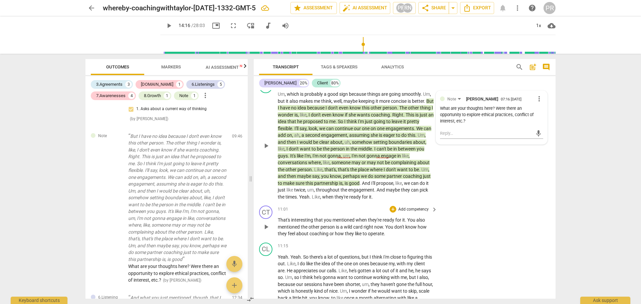
click at [538, 103] on span "more_vert" at bounding box center [539, 99] width 8 height 8
click at [542, 118] on li "Delete" at bounding box center [544, 118] width 23 height 13
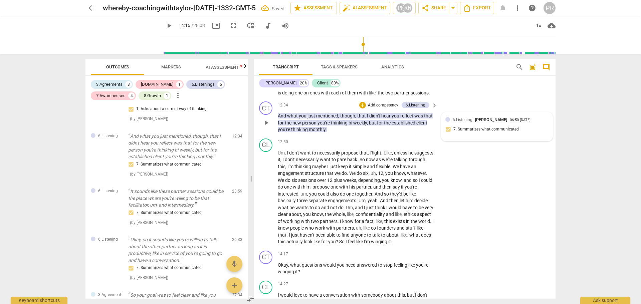
scroll to position [1708, 0]
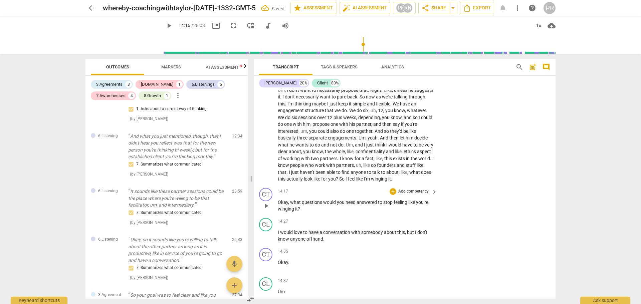
click at [267, 210] on span "play_arrow" at bounding box center [266, 206] width 8 height 8
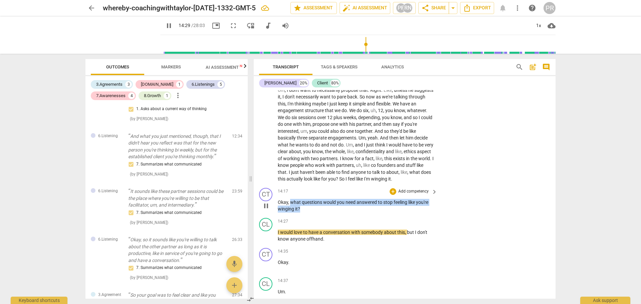
drag, startPoint x: 290, startPoint y: 223, endPoint x: 303, endPoint y: 229, distance: 14.6
click at [303, 213] on p "Okay , what questions would you need answered to stop feeling like you're wingi…" at bounding box center [356, 206] width 156 height 14
click at [308, 223] on div "+" at bounding box center [306, 221] width 7 height 7
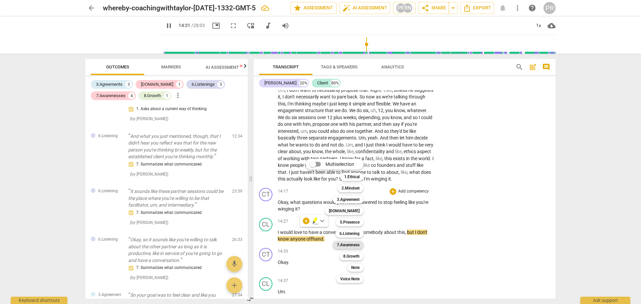
click at [359, 247] on b "7.Awareness" at bounding box center [348, 245] width 23 height 8
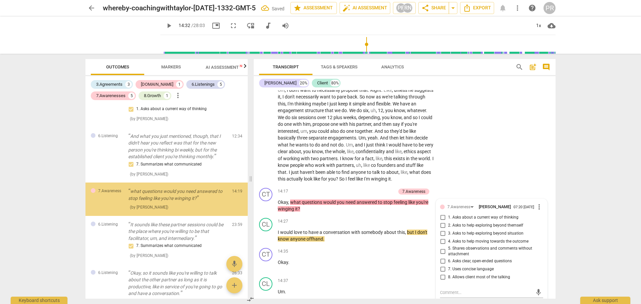
scroll to position [348, 0]
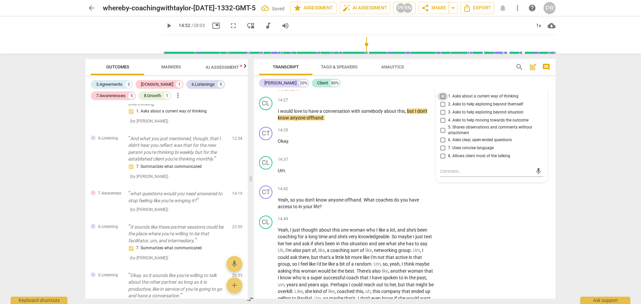
click at [443, 100] on input "1. Asks about a current way of thinking" at bounding box center [442, 96] width 11 height 8
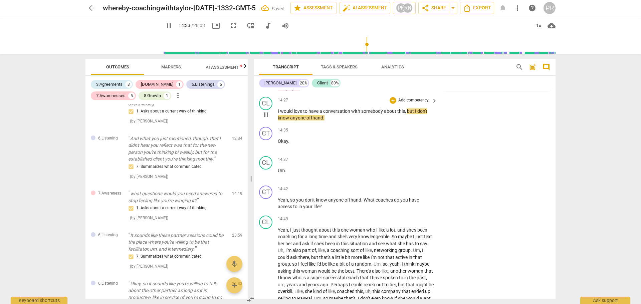
drag, startPoint x: 302, startPoint y: 102, endPoint x: 382, endPoint y: 115, distance: 81.2
click at [382, 115] on div "CL play_arrow pause 14:27 + Add competency keyboard_arrow_right I would love to…" at bounding box center [405, 109] width 302 height 30
click at [266, 119] on span "pause" at bounding box center [266, 115] width 8 height 8
drag, startPoint x: 303, startPoint y: 110, endPoint x: 290, endPoint y: 103, distance: 14.8
click at [290, 91] on p "Okay , what questions would you need answered to stop feeling like you're wingi…" at bounding box center [356, 85] width 156 height 14
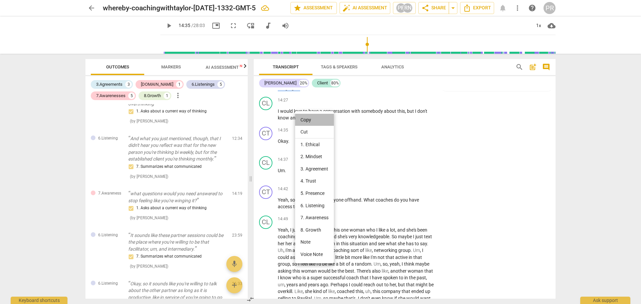
click at [310, 119] on li "Copy" at bounding box center [314, 120] width 39 height 12
copy p "what questions would you need answered to stop feeling like you're winging it ?"
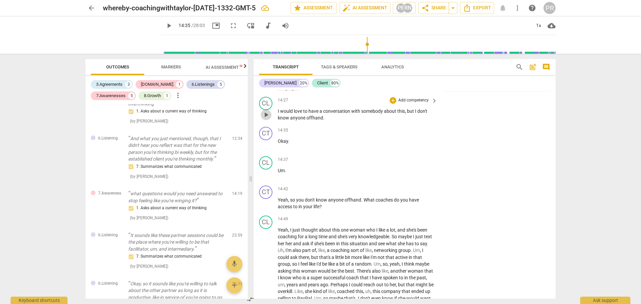
click at [268, 119] on span "play_arrow" at bounding box center [266, 115] width 8 height 8
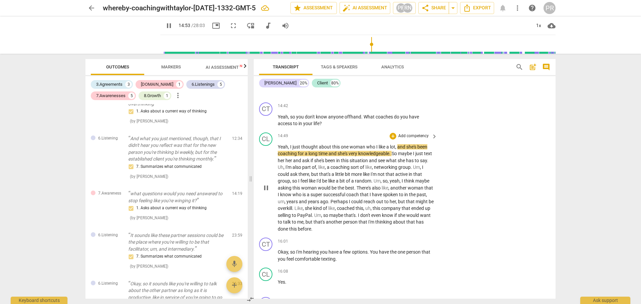
scroll to position [1896, 0]
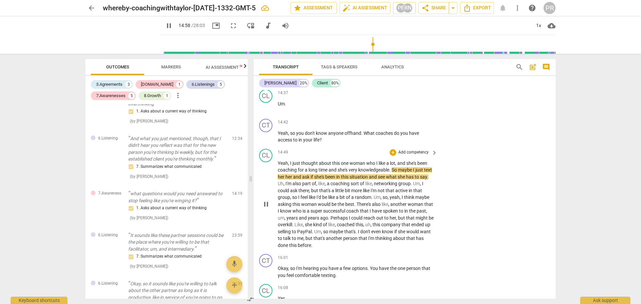
click at [266, 208] on span "pause" at bounding box center [266, 204] width 8 height 8
drag, startPoint x: 363, startPoint y: 154, endPoint x: 392, endPoint y: 159, distance: 29.4
click at [392, 144] on p "Yeah , so you don't know anyone offhand . What coaches do you have access to in…" at bounding box center [356, 137] width 156 height 14
click at [328, 153] on div "+" at bounding box center [328, 152] width 7 height 7
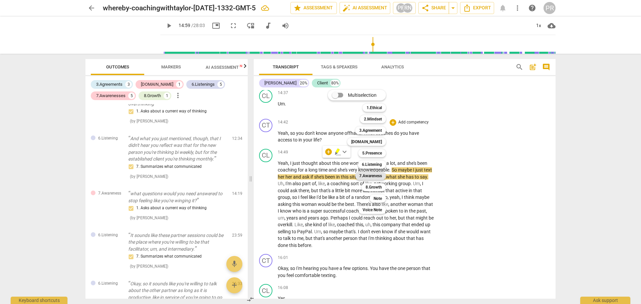
click at [380, 176] on b "7.Awareness" at bounding box center [370, 176] width 23 height 8
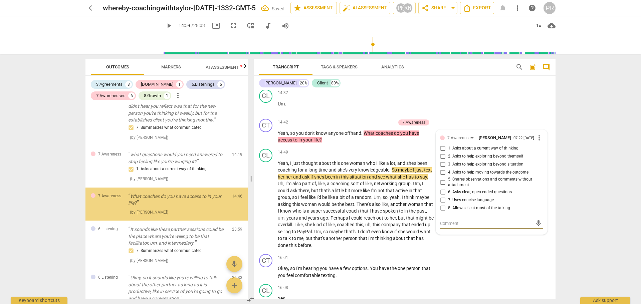
scroll to position [390, 0]
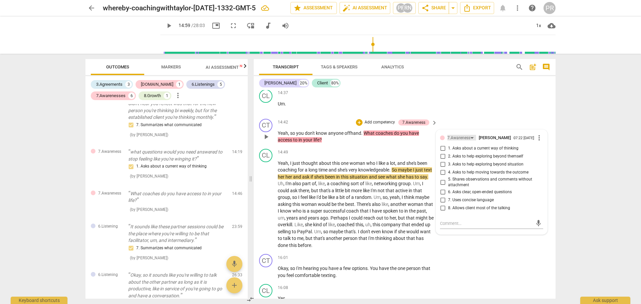
click at [471, 141] on div "7.Awareness" at bounding box center [461, 138] width 29 height 6
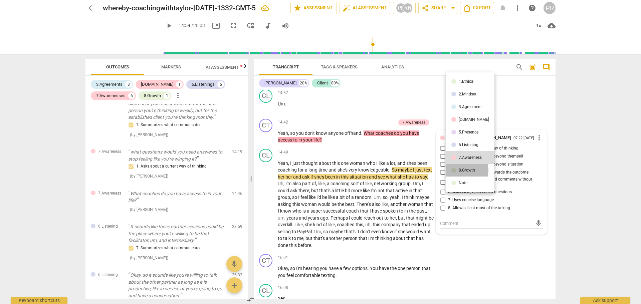
click at [464, 170] on div "8.Growth" at bounding box center [467, 170] width 16 height 4
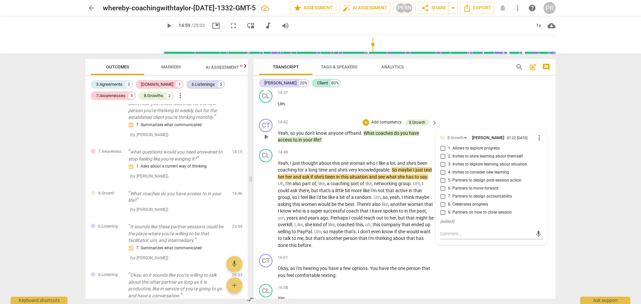
click at [365, 136] on span "What" at bounding box center [369, 132] width 12 height 5
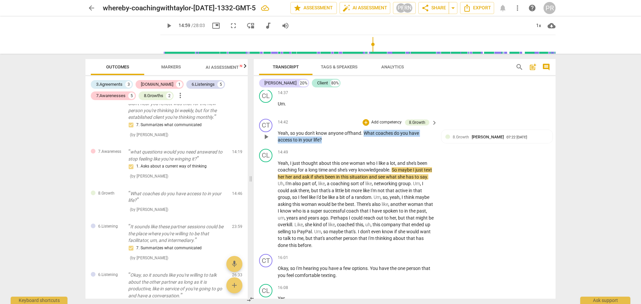
drag, startPoint x: 364, startPoint y: 152, endPoint x: 420, endPoint y: 164, distance: 57.1
click at [420, 146] on div "CT play_arrow pause 14:42 + Add competency 8.Growth keyboard_arrow_right Yeah ,…" at bounding box center [405, 131] width 302 height 30
copy p "What coaches do you have access to in your life ?"
click at [465, 152] on div "8.Growth [PERSON_NAME] 07:22 [DATE] ( edited )" at bounding box center [496, 142] width 111 height 24
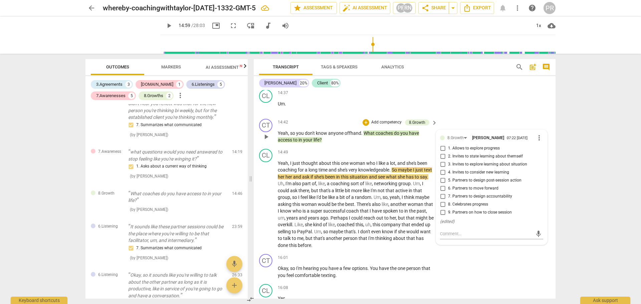
click at [456, 192] on span "6. Partners to move forward" at bounding box center [473, 189] width 50 height 6
click at [448, 193] on input "6. Partners to move forward" at bounding box center [442, 189] width 11 height 8
click at [465, 116] on div "CL play_arrow pause 14:37 + Add competency keyboard_arrow_right Um ." at bounding box center [405, 101] width 302 height 29
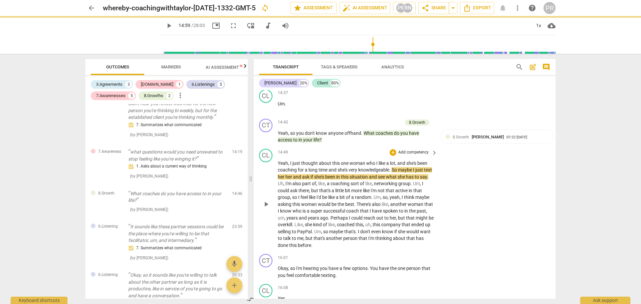
click at [266, 208] on span "play_arrow" at bounding box center [266, 204] width 8 height 8
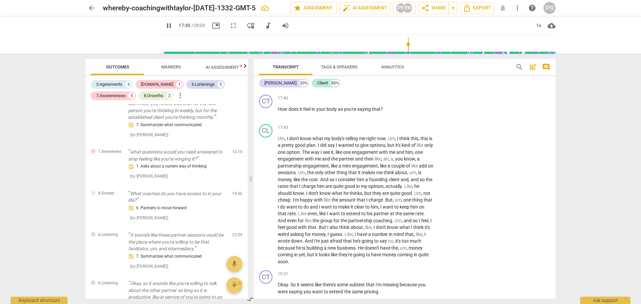
scroll to position [2297, 0]
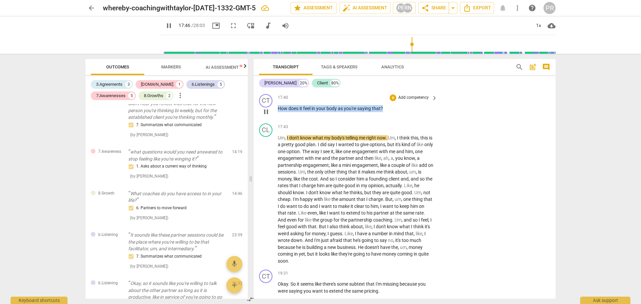
drag, startPoint x: 386, startPoint y: 129, endPoint x: 277, endPoint y: 134, distance: 109.3
click at [277, 121] on div "CT play_arrow pause 17:40 + Add competency keyboard_arrow_right How does it fee…" at bounding box center [405, 105] width 302 height 29
click at [267, 116] on span "pause" at bounding box center [266, 112] width 8 height 8
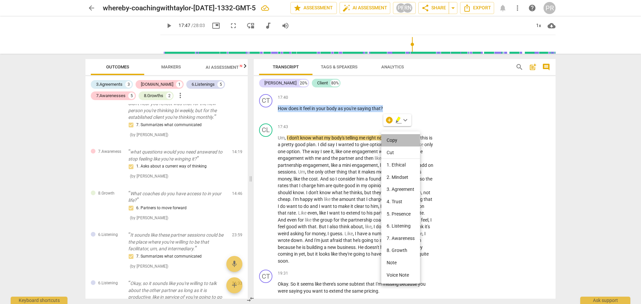
click at [391, 139] on li "Copy" at bounding box center [400, 140] width 39 height 12
copy p "How does it feel in your body as you're saying that ?"
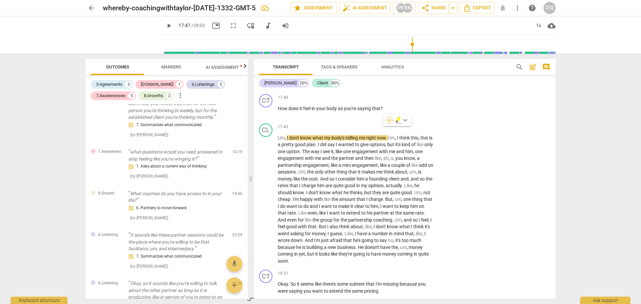
click at [391, 119] on div "+" at bounding box center [389, 120] width 7 height 7
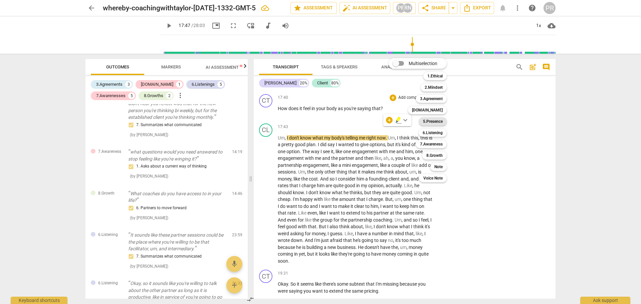
click at [441, 123] on b "5.Presence" at bounding box center [433, 121] width 20 height 8
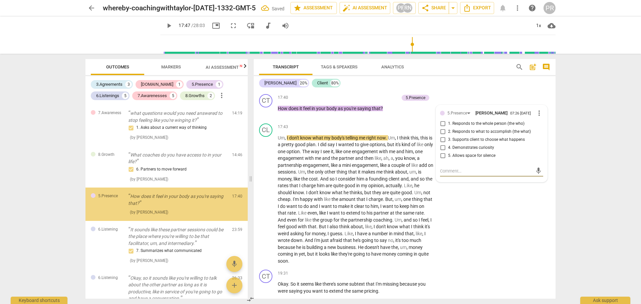
scroll to position [432, 0]
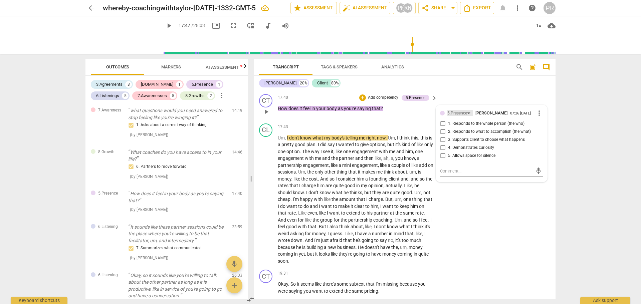
click at [468, 116] on div "5.Presence" at bounding box center [459, 113] width 25 height 6
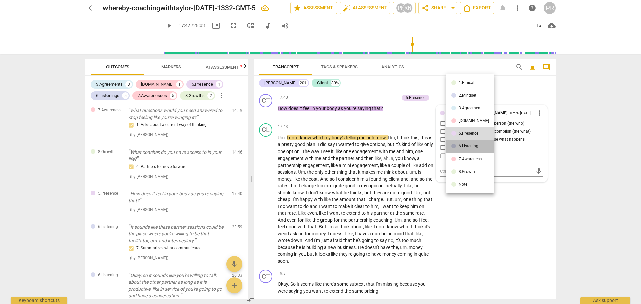
click at [472, 148] on div "6.Listening" at bounding box center [469, 146] width 20 height 4
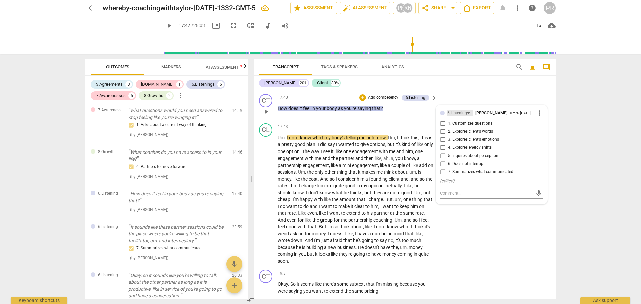
click at [468, 116] on div "6.Listening" at bounding box center [459, 113] width 25 height 6
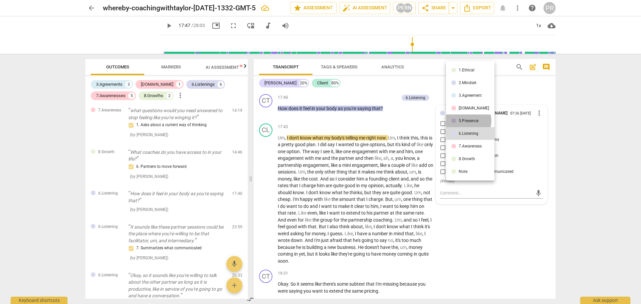
click at [468, 121] on div "5.Presence" at bounding box center [469, 121] width 20 height 4
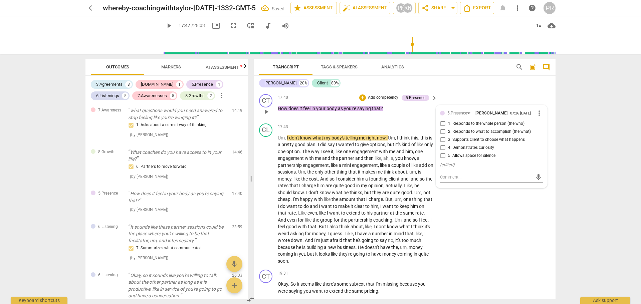
click at [465, 127] on span "1. Responds to the whole person (the who)" at bounding box center [486, 124] width 76 height 6
click at [448, 128] on input "1. Responds to the whole person (the who)" at bounding box center [442, 124] width 11 height 8
click at [468, 116] on div "5.Presence" at bounding box center [459, 113] width 25 height 6
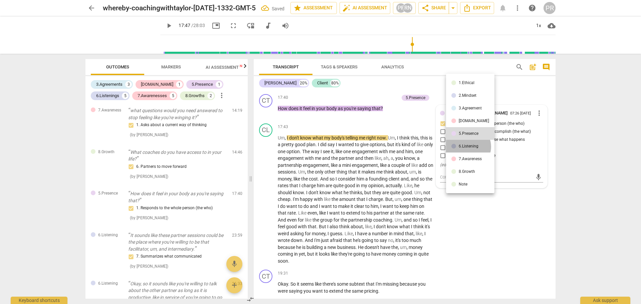
click at [468, 147] on div "6.Listening" at bounding box center [469, 146] width 20 height 4
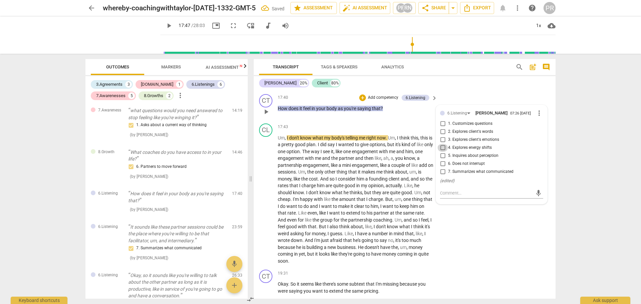
click at [443, 152] on input "4. Explores energy shifts" at bounding box center [442, 148] width 11 height 8
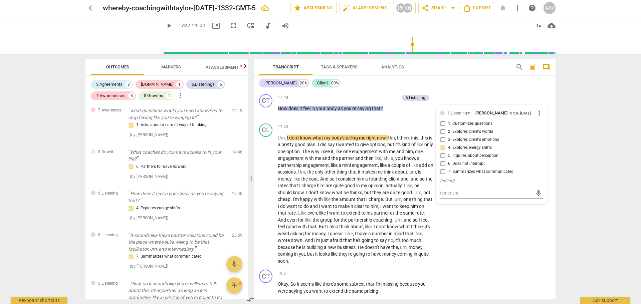
click at [470, 91] on div "CL play_arrow pause 17:35 + Add competency keyboard_arrow_right I think so . I …" at bounding box center [405, 76] width 302 height 29
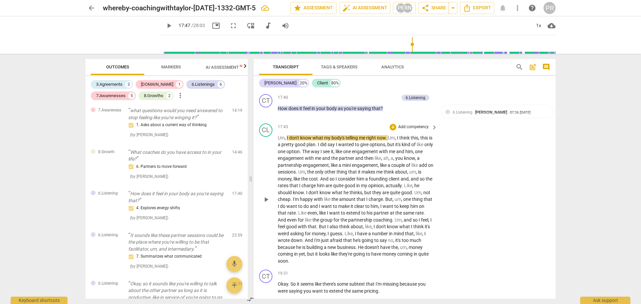
click at [267, 204] on span "play_arrow" at bounding box center [266, 200] width 8 height 8
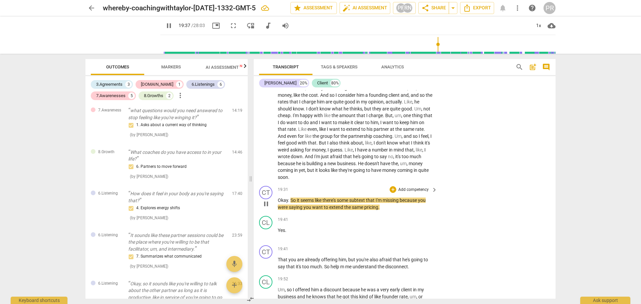
scroll to position [2397, 0]
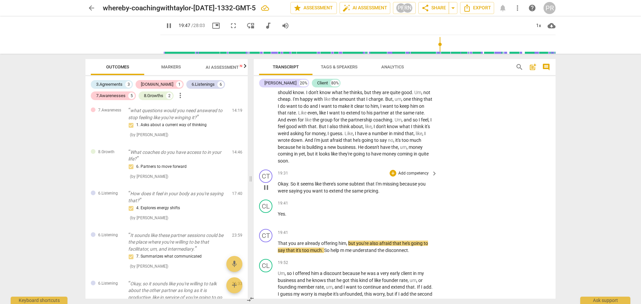
click at [290, 187] on span "So" at bounding box center [293, 183] width 6 height 5
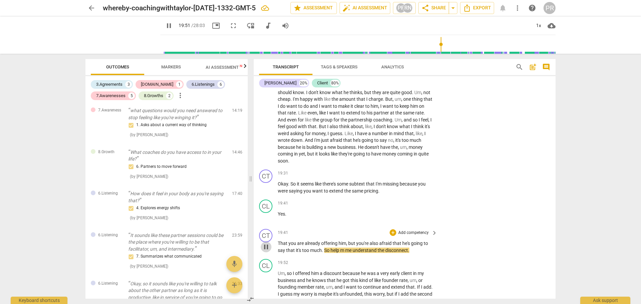
click at [267, 251] on span "pause" at bounding box center [266, 247] width 8 height 8
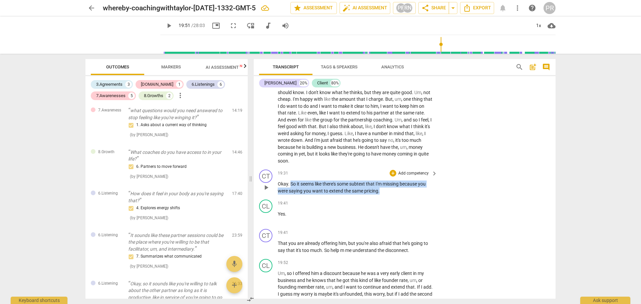
drag, startPoint x: 291, startPoint y: 205, endPoint x: 391, endPoint y: 210, distance: 100.6
click at [391, 194] on p "Okay . So it seems like there's some subtext that I'm missing because you were …" at bounding box center [356, 188] width 156 height 14
click at [393, 177] on div "+" at bounding box center [392, 173] width 7 height 7
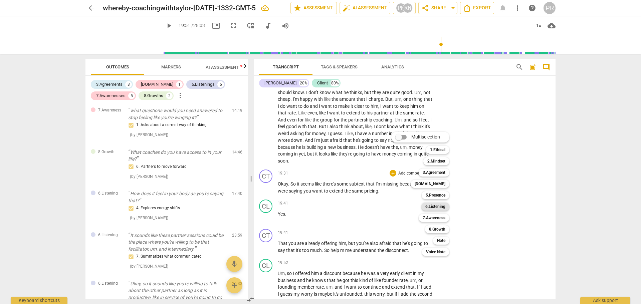
click at [445, 206] on b "6.Listening" at bounding box center [435, 207] width 20 height 8
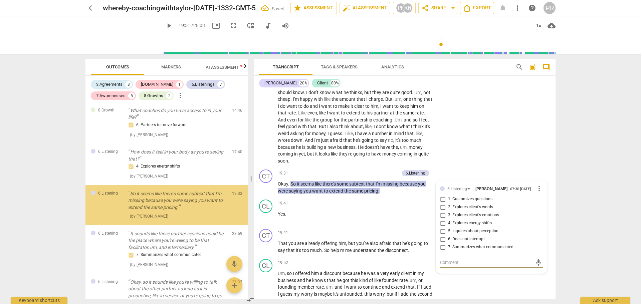
scroll to position [477, 0]
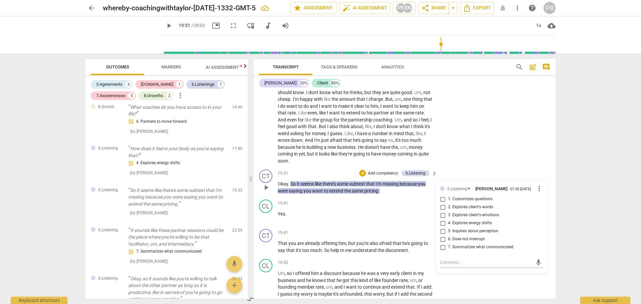
click at [475, 250] on span "7. Summarizes what communicated" at bounding box center [480, 247] width 65 height 6
click at [448, 251] on input "7. Summarizes what communicated" at bounding box center [442, 247] width 11 height 8
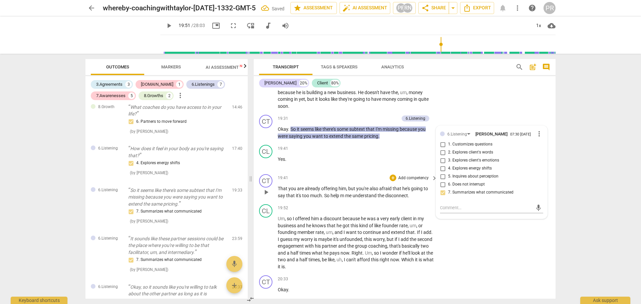
scroll to position [2464, 0]
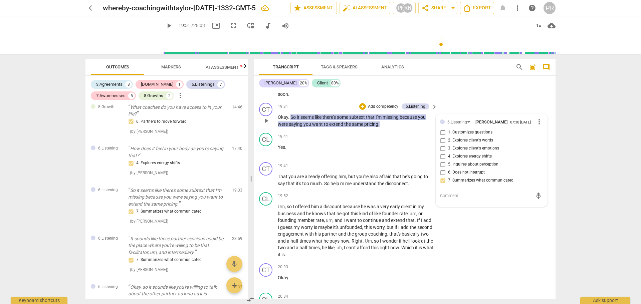
click at [385, 127] on p "Okay . So it seems like there's some subtext that I'm missing because you were …" at bounding box center [356, 121] width 156 height 14
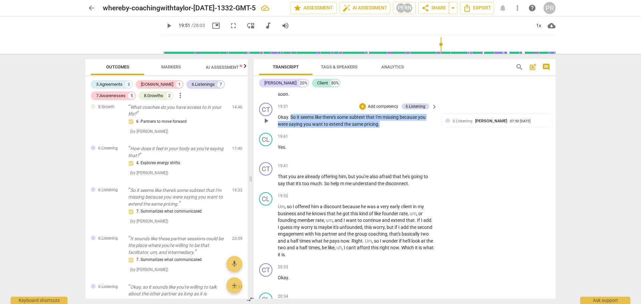
drag, startPoint x: 376, startPoint y: 145, endPoint x: 291, endPoint y: 138, distance: 85.4
click at [291, 127] on p "Okay . So it seems like there's some subtext that I'm missing because you were …" at bounding box center [356, 121] width 156 height 14
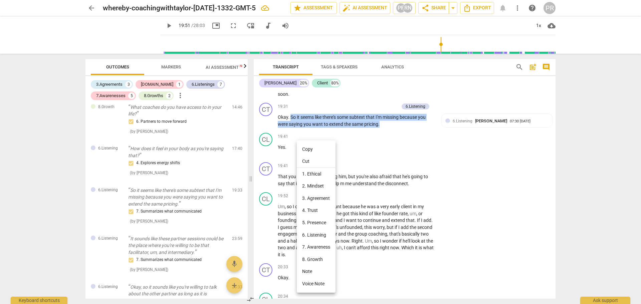
click at [313, 150] on li "Copy" at bounding box center [316, 149] width 39 height 12
copy p "So it seems like there's some subtext that I'm missing because you were saying …"
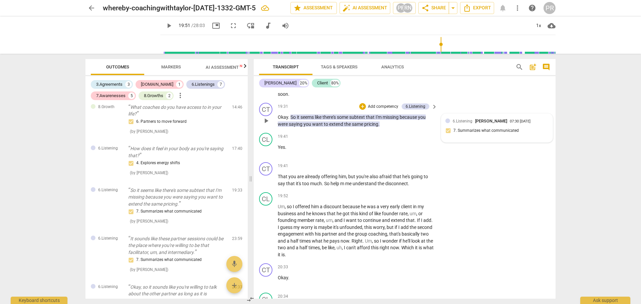
click at [470, 123] on span "6.Listening" at bounding box center [463, 121] width 20 height 5
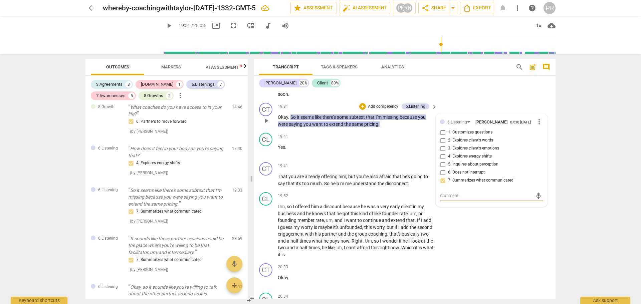
click at [441, 199] on textarea at bounding box center [486, 196] width 92 height 6
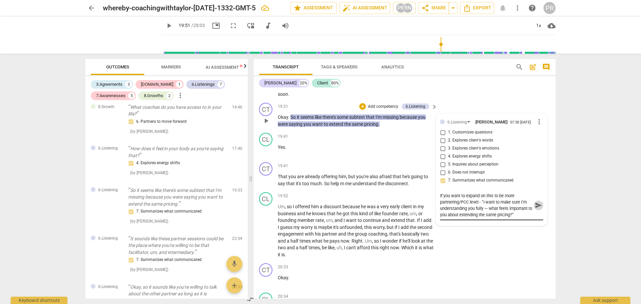
click at [535, 209] on span "send" at bounding box center [538, 205] width 7 height 7
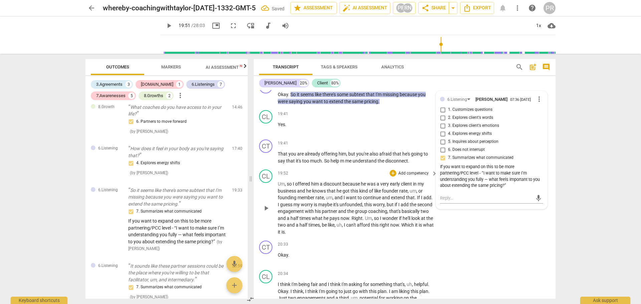
scroll to position [2497, 0]
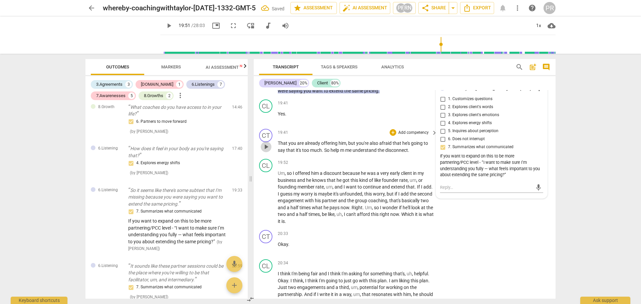
click at [266, 151] on span "play_arrow" at bounding box center [266, 147] width 8 height 8
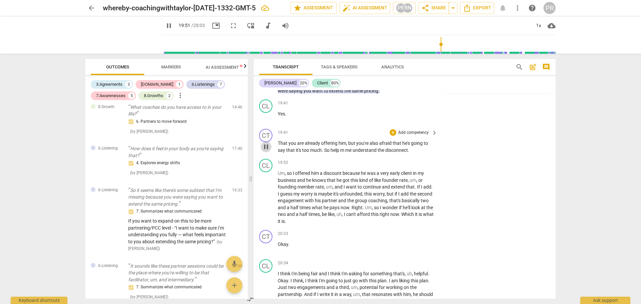
click at [267, 151] on span "pause" at bounding box center [266, 147] width 8 height 8
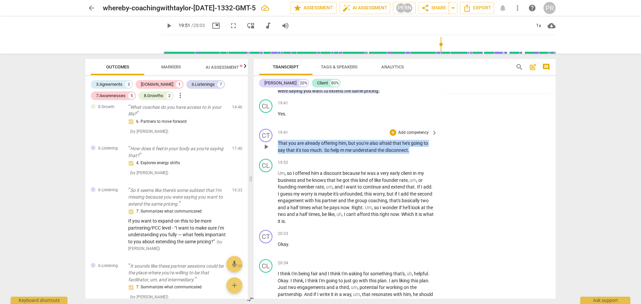
drag, startPoint x: 410, startPoint y: 170, endPoint x: 279, endPoint y: 167, distance: 130.9
click at [279, 154] on p "That you are already offering him , but you're also afraid that he's going to s…" at bounding box center [356, 147] width 156 height 14
copy p "That you are already offering him , but you're also afraid that he's going to s…"
click at [392, 136] on div "+" at bounding box center [392, 132] width 7 height 7
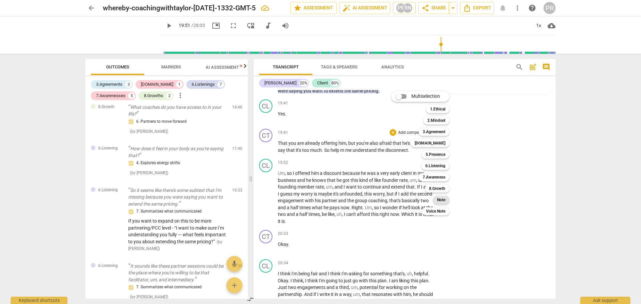
click at [444, 201] on b "Note" at bounding box center [441, 200] width 8 height 8
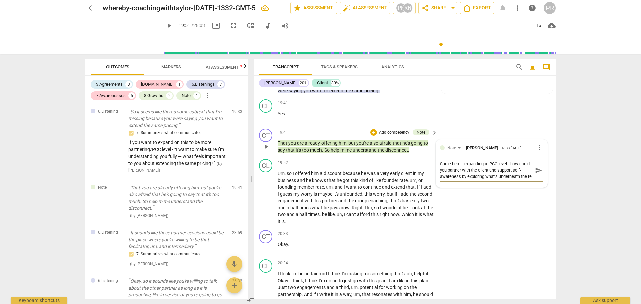
scroll to position [6, 0]
click at [468, 198] on textarea "Same here... expanding to PCC level - how could you partner with the client and…" at bounding box center [486, 180] width 92 height 38
click at [467, 199] on textarea "Same here... expanding to PCC level - how could you partner with the client and…" at bounding box center [486, 180] width 92 height 38
drag, startPoint x: 446, startPoint y: 218, endPoint x: 469, endPoint y: 218, distance: 23.0
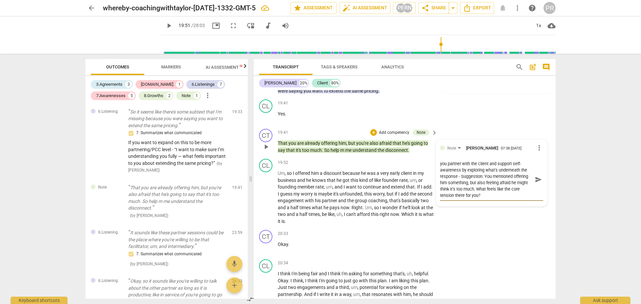
click at [469, 199] on textarea "Same here... expanding to PCC level - how could you partner with the client and…" at bounding box center [486, 180] width 92 height 38
click at [495, 199] on textarea "Same here... expanding to PCC level - how could you partner with the client and…" at bounding box center [486, 180] width 92 height 38
drag, startPoint x: 493, startPoint y: 210, endPoint x: 498, endPoint y: 218, distance: 9.3
click at [498, 199] on textarea "Same here... expanding to PCC level - how could you partner with the client and…" at bounding box center [486, 180] width 92 height 38
click at [501, 199] on textarea "Same here... expanding to PCC level - how could you partner with the client and…" at bounding box center [486, 180] width 92 height 38
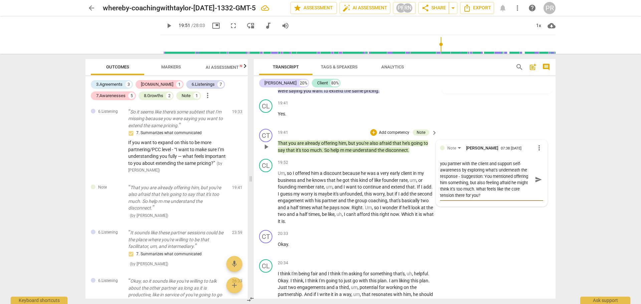
drag, startPoint x: 501, startPoint y: 217, endPoint x: 493, endPoint y: 210, distance: 10.9
click at [493, 199] on textarea "Same here... expanding to PCC level - how could you partner with the client and…" at bounding box center [486, 180] width 92 height 38
click at [511, 199] on textarea "Same here... expanding to PCC level - how could you partner with the client and…" at bounding box center [486, 180] width 92 height 38
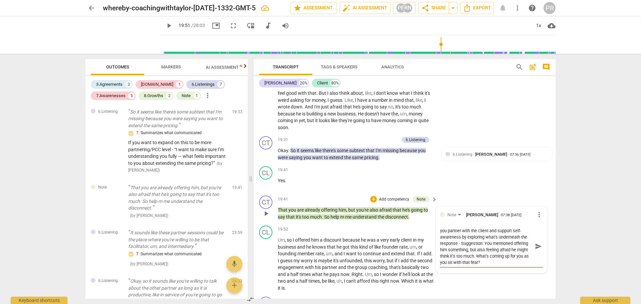
scroll to position [6, 0]
click at [537, 250] on span "send" at bounding box center [538, 246] width 7 height 7
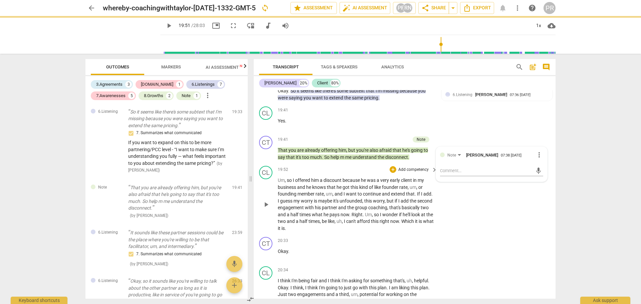
scroll to position [2530, 0]
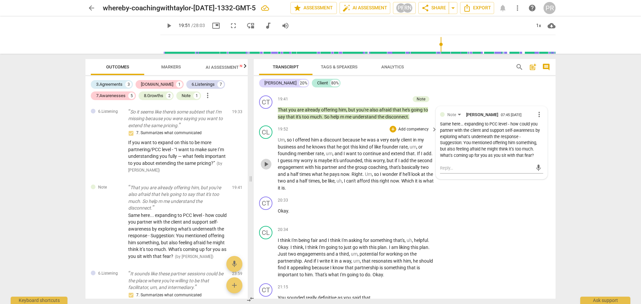
click at [267, 168] on span "play_arrow" at bounding box center [266, 164] width 8 height 8
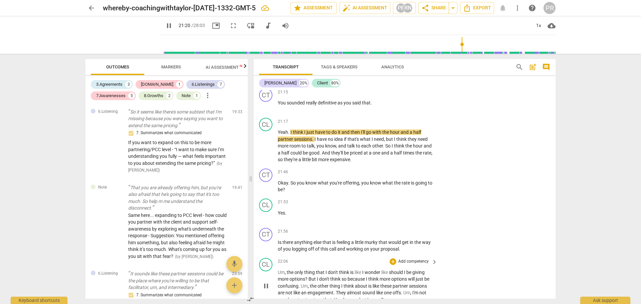
scroll to position [2731, 0]
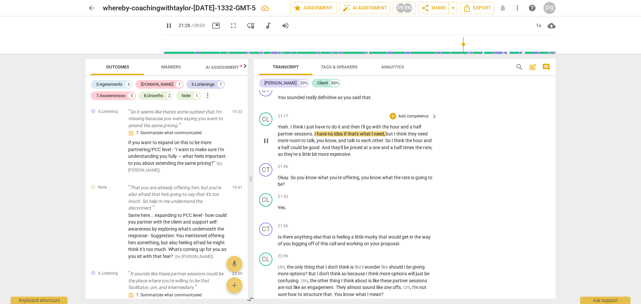
click at [266, 145] on span "pause" at bounding box center [266, 141] width 8 height 8
drag, startPoint x: 372, startPoint y: 115, endPoint x: 271, endPoint y: 116, distance: 100.5
click at [271, 110] on div "CT play_arrow pause 21:15 + Add competency keyboard_arrow_right You sounded rea…" at bounding box center [405, 94] width 302 height 29
copy p "You sounded really definitive as you said that ."
click at [376, 108] on div "+" at bounding box center [378, 109] width 7 height 7
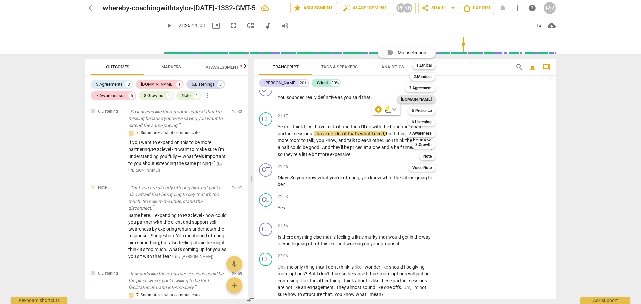
click at [428, 98] on b "[DOMAIN_NAME]" at bounding box center [416, 99] width 31 height 8
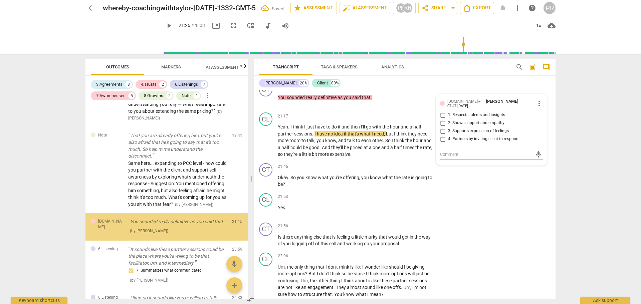
scroll to position [642, 0]
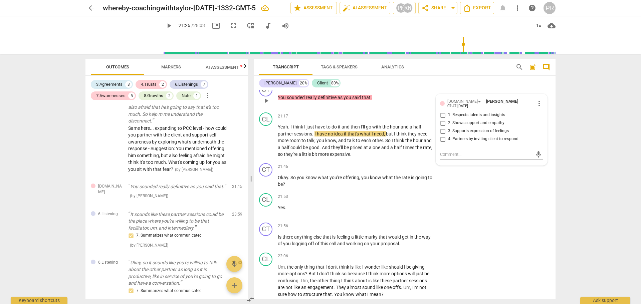
click at [443, 119] on input "1. Respects talents and insights" at bounding box center [442, 115] width 11 height 8
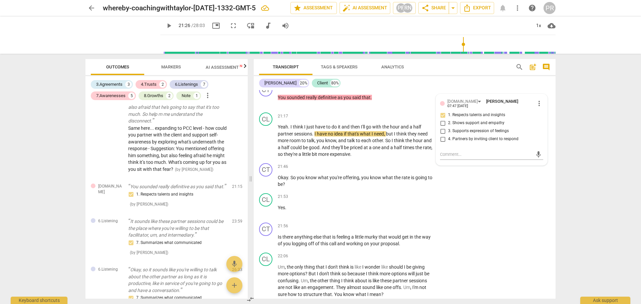
click at [494, 80] on div "CL play_arrow pause 20:34 + Add competency keyboard_arrow_right I think I'm bei…" at bounding box center [405, 51] width 302 height 57
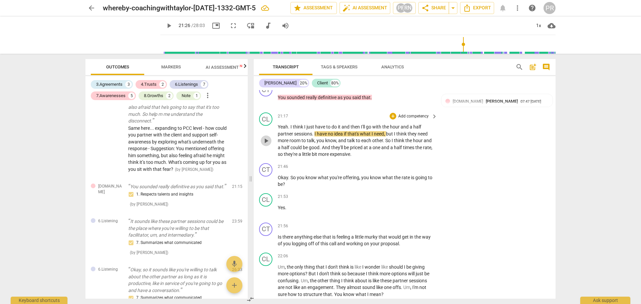
click at [264, 145] on span "play_arrow" at bounding box center [266, 141] width 8 height 8
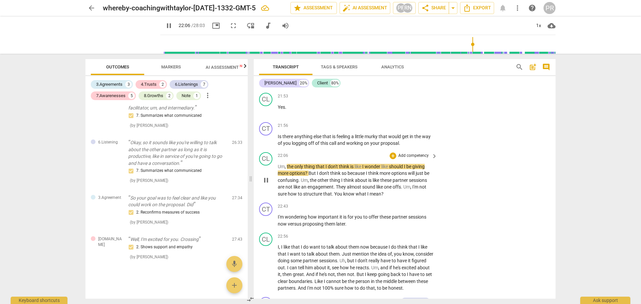
scroll to position [2831, 0]
click at [265, 185] on span "pause" at bounding box center [266, 181] width 8 height 8
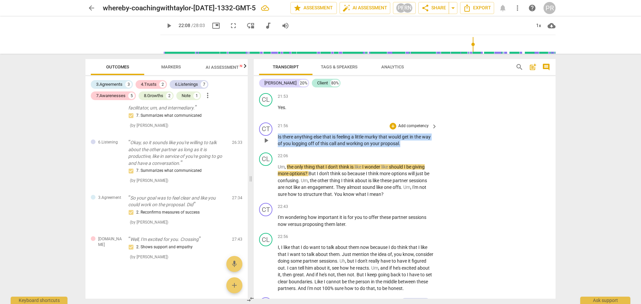
drag, startPoint x: 401, startPoint y: 163, endPoint x: 275, endPoint y: 160, distance: 126.9
click at [275, 150] on div "CT play_arrow pause 21:56 + Add competency keyboard_arrow_right Is there anythi…" at bounding box center [405, 135] width 302 height 30
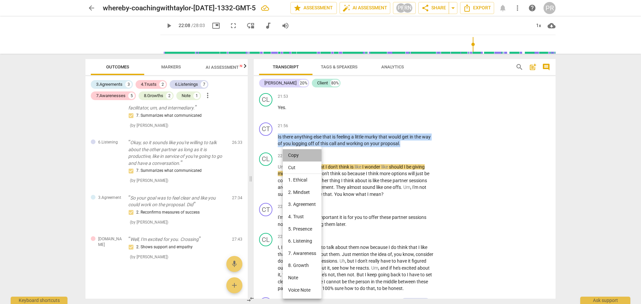
click at [295, 155] on li "Copy" at bounding box center [302, 155] width 39 height 12
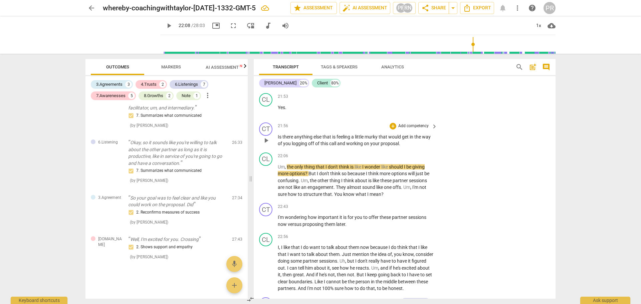
click at [325, 140] on span "that" at bounding box center [327, 136] width 10 height 5
drag, startPoint x: 278, startPoint y: 157, endPoint x: 402, endPoint y: 165, distance: 124.4
click at [402, 147] on p "Is there anything else that is feeling a little murky that would get in the way…" at bounding box center [356, 140] width 156 height 14
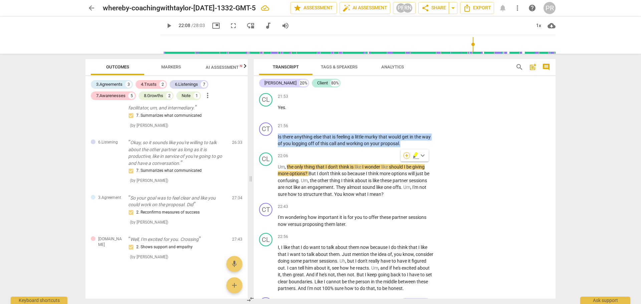
click at [405, 155] on div "+" at bounding box center [406, 155] width 7 height 7
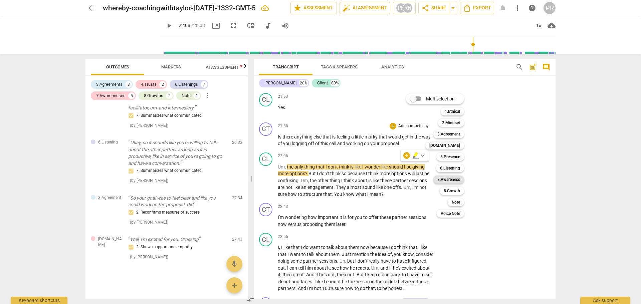
click at [456, 179] on b "7.Awareness" at bounding box center [448, 180] width 23 height 8
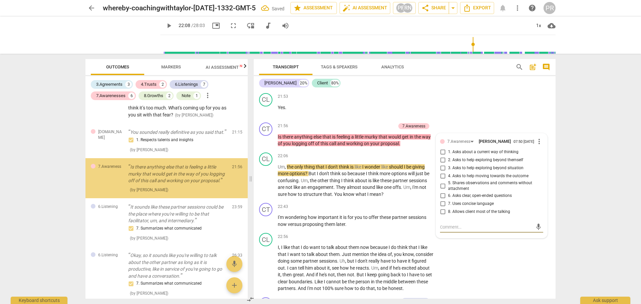
scroll to position [687, 0]
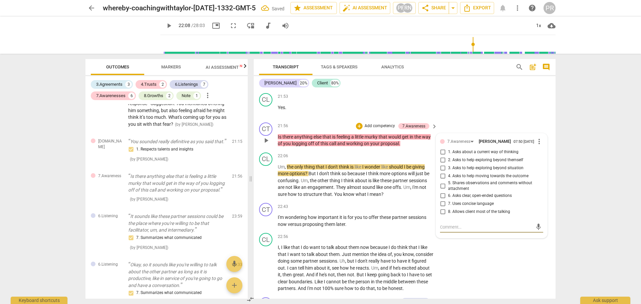
click at [440, 230] on textarea at bounding box center [486, 227] width 92 height 6
click at [511, 243] on textarea "To expand this at a PCC level 7.1/7.1 - “What’s coming up for you as you imagin…" at bounding box center [486, 233] width 92 height 19
click at [538, 237] on span "send" at bounding box center [538, 233] width 7 height 7
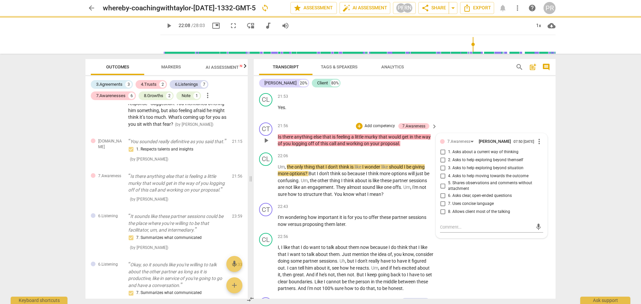
scroll to position [0, 0]
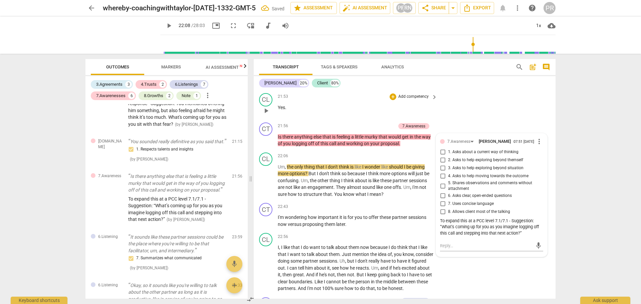
click at [477, 120] on div "CL play_arrow pause 21:53 + Add competency keyboard_arrow_right Yes ." at bounding box center [405, 104] width 302 height 29
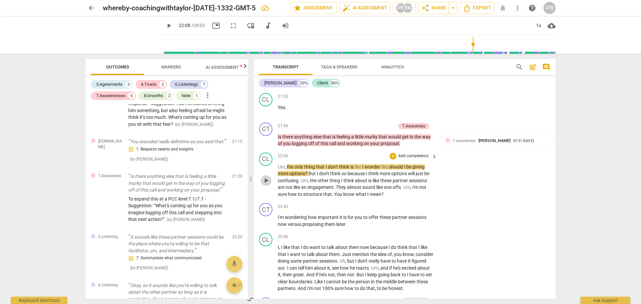
click at [264, 185] on span "play_arrow" at bounding box center [266, 181] width 8 height 8
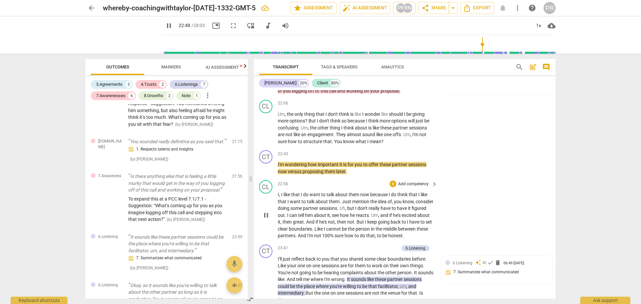
scroll to position [2931, 0]
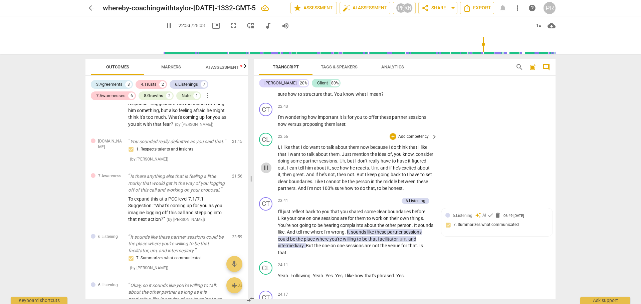
click at [267, 172] on span "pause" at bounding box center [266, 168] width 8 height 8
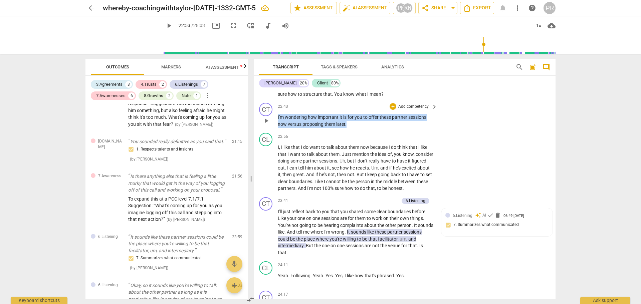
drag, startPoint x: 341, startPoint y: 144, endPoint x: 286, endPoint y: 139, distance: 55.3
click at [270, 130] on div "CT play_arrow pause 22:43 + Add competency keyboard_arrow_right I'm wondering h…" at bounding box center [405, 115] width 302 height 30
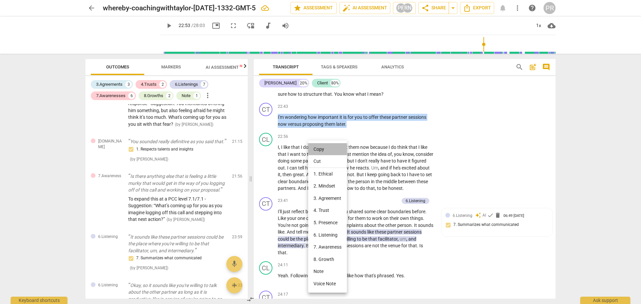
click at [324, 146] on li "Copy" at bounding box center [327, 149] width 39 height 12
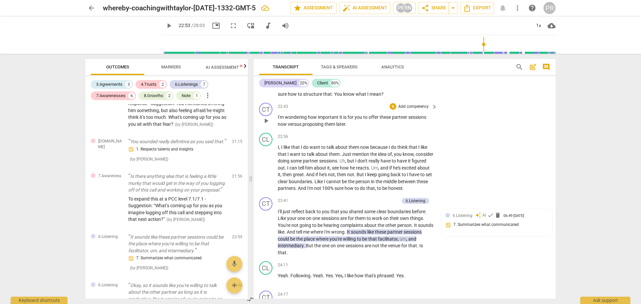
click at [332, 127] on span "them" at bounding box center [330, 123] width 12 height 5
click at [393, 110] on div "+" at bounding box center [392, 106] width 7 height 7
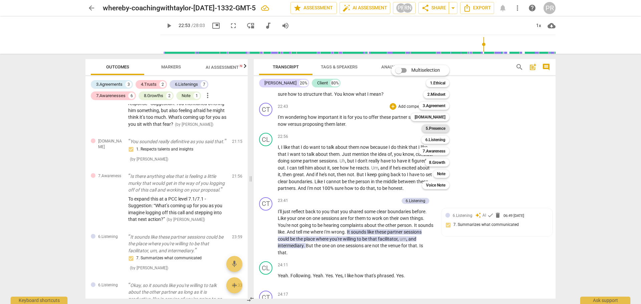
click at [443, 128] on b "5.Presence" at bounding box center [436, 128] width 20 height 8
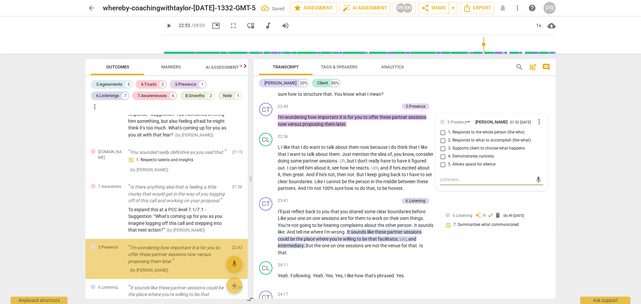
scroll to position [753, 0]
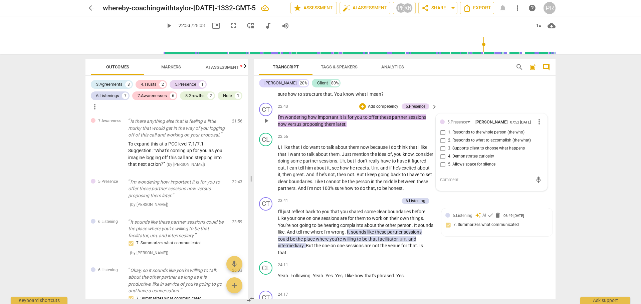
click at [535, 126] on span "more_vert" at bounding box center [539, 122] width 8 height 8
click at [544, 156] on li "Delete" at bounding box center [544, 155] width 23 height 13
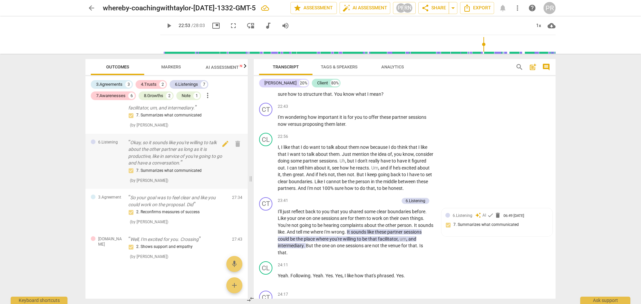
scroll to position [844, 0]
click at [346, 127] on p "I'm wondering how important it is for you to offer these partner sessions now v…" at bounding box center [356, 121] width 156 height 14
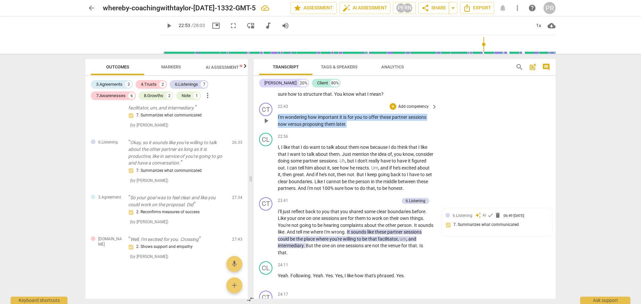
drag, startPoint x: 349, startPoint y: 144, endPoint x: 278, endPoint y: 140, distance: 71.5
click at [278, 127] on p "I'm wondering how important it is for you to offer these partner sessions now v…" at bounding box center [356, 121] width 156 height 14
click at [351, 134] on div "+" at bounding box center [352, 135] width 7 height 7
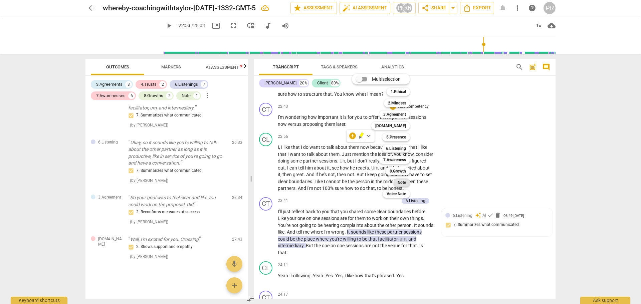
click at [400, 181] on b "Note" at bounding box center [401, 183] width 8 height 8
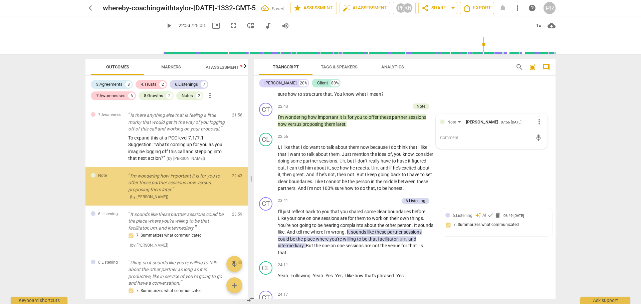
scroll to position [747, 0]
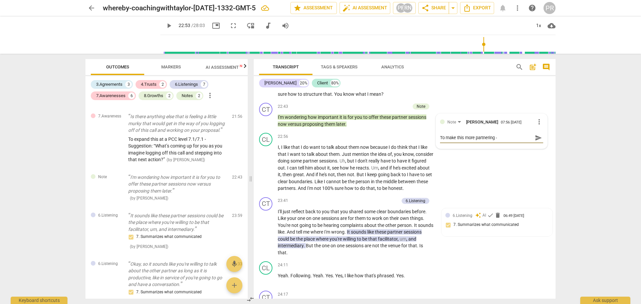
paste textarea "“What feels important about offering these partner sessions now versus later?”"
click at [540, 148] on span "send" at bounding box center [538, 144] width 10 height 8
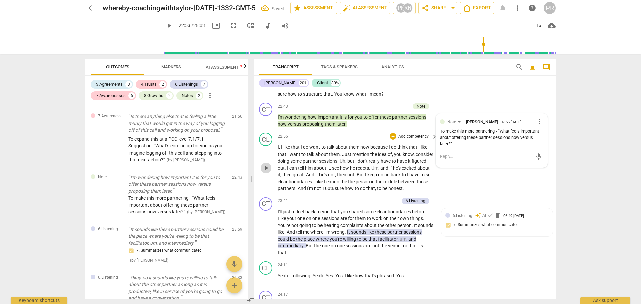
click at [267, 172] on span "play_arrow" at bounding box center [266, 168] width 8 height 8
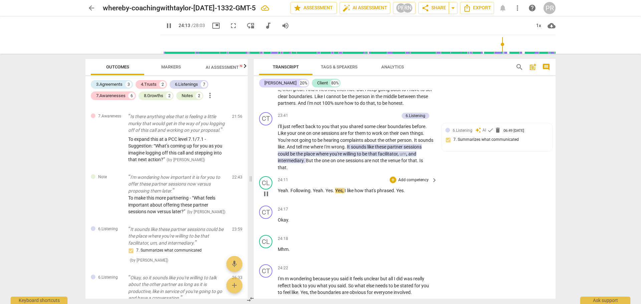
scroll to position [3007, 0]
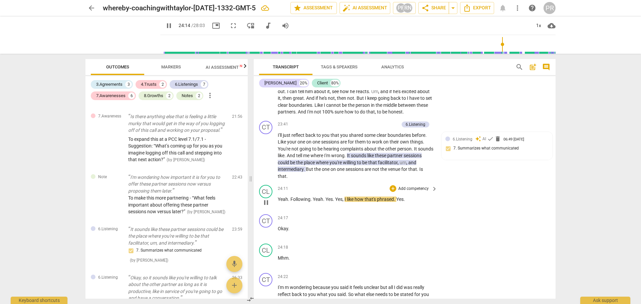
click at [266, 207] on span "pause" at bounding box center [266, 203] width 8 height 8
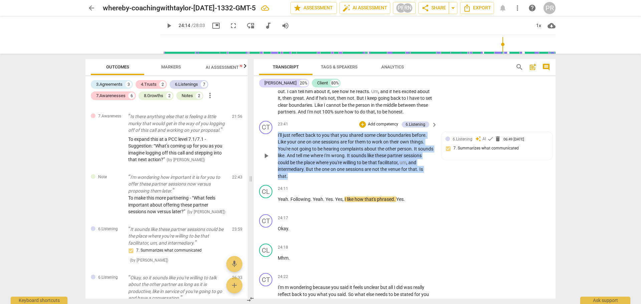
drag, startPoint x: 294, startPoint y: 205, endPoint x: 270, endPoint y: 161, distance: 50.8
click at [270, 161] on div "CT play_arrow pause 23:41 + Add competency 6.Listening keyboard_arrow_right I'l…" at bounding box center [405, 150] width 302 height 64
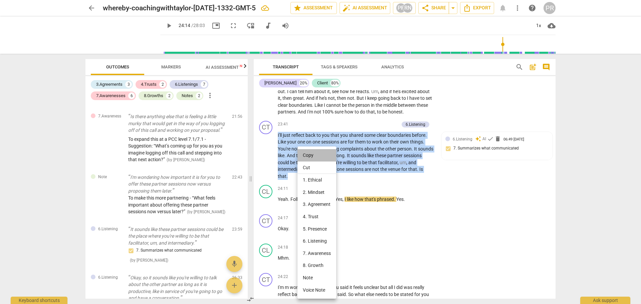
click at [314, 153] on li "Copy" at bounding box center [316, 155] width 39 height 12
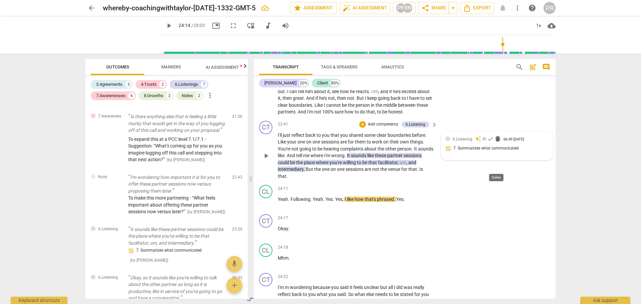
click at [495, 142] on span "delete" at bounding box center [497, 138] width 7 height 7
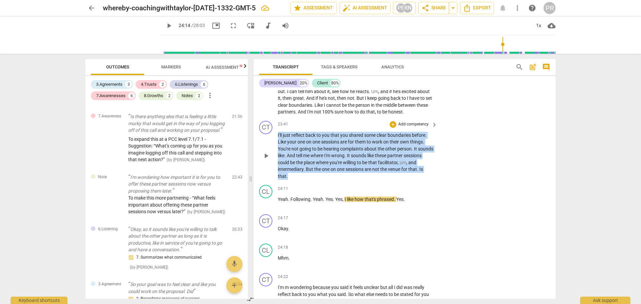
drag, startPoint x: 292, startPoint y: 203, endPoint x: 297, endPoint y: 169, distance: 35.1
click at [274, 161] on div "CT play_arrow pause 23:41 + Add competency keyboard_arrow_right I'll just refle…" at bounding box center [405, 150] width 302 height 64
click at [393, 128] on div "+" at bounding box center [392, 124] width 7 height 7
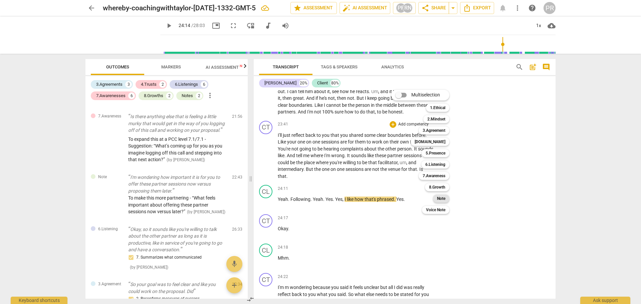
click at [442, 199] on b "Note" at bounding box center [441, 199] width 8 height 8
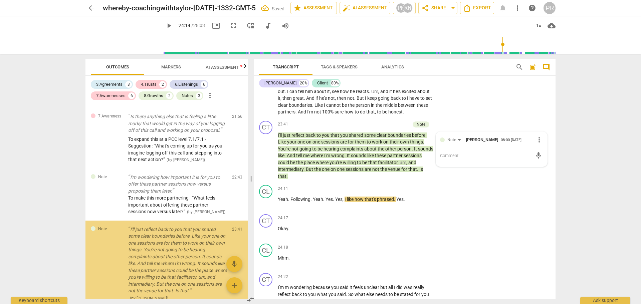
scroll to position [823, 0]
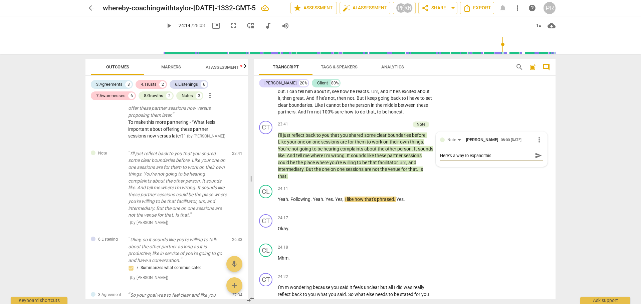
paste textarea "“Earlier, you shared a clear boundary — that your one-on-one sessions are for e…"
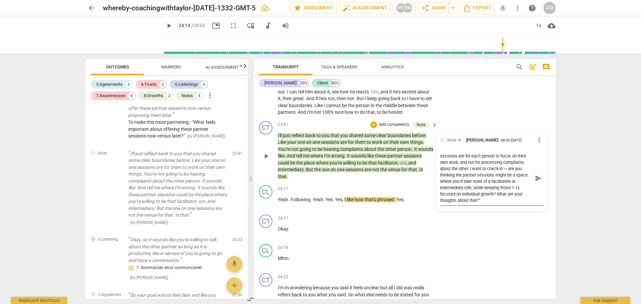
scroll to position [3007, 0]
click at [537, 182] on span "send" at bounding box center [538, 177] width 7 height 7
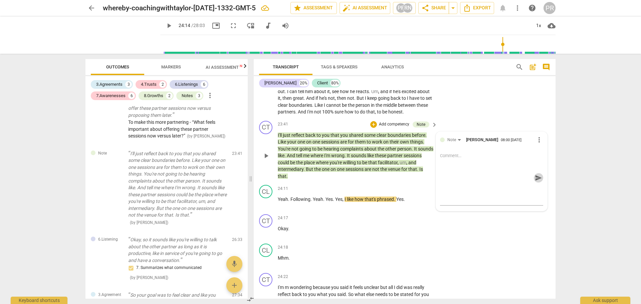
scroll to position [0, 0]
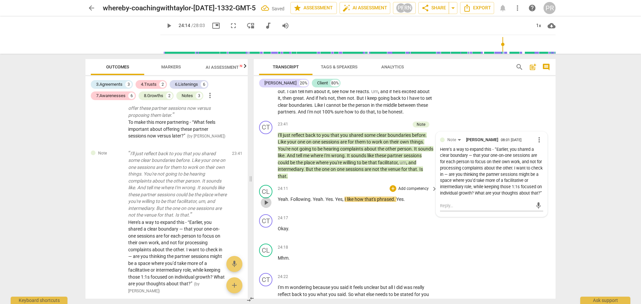
click at [268, 207] on span "play_arrow" at bounding box center [266, 203] width 8 height 8
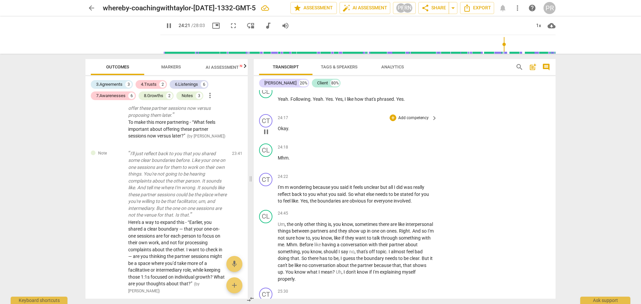
scroll to position [3141, 0]
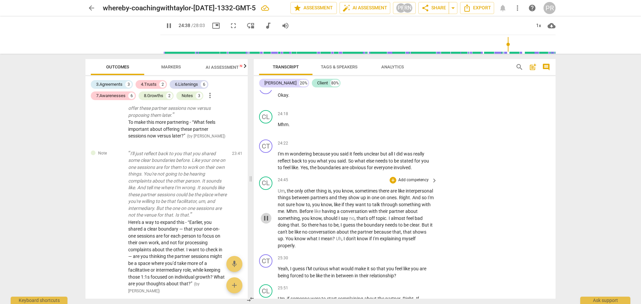
click at [268, 222] on span "pause" at bounding box center [266, 218] width 8 height 8
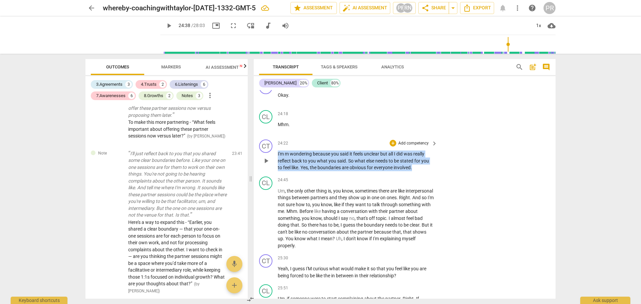
drag, startPoint x: 413, startPoint y: 196, endPoint x: 277, endPoint y: 182, distance: 136.6
click at [277, 174] on div "CT play_arrow pause 24:22 + Add competency keyboard_arrow_right I'm m wondering…" at bounding box center [405, 155] width 302 height 37
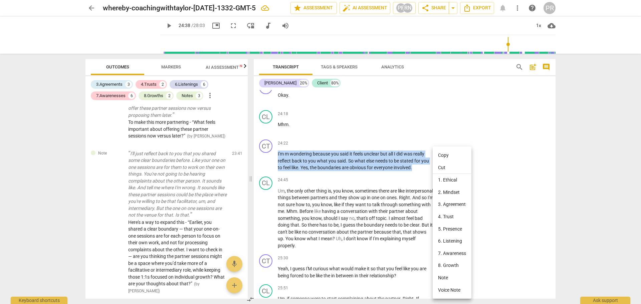
click at [452, 153] on li "Copy" at bounding box center [452, 155] width 39 height 12
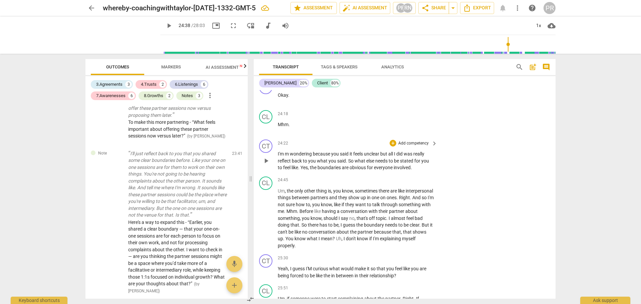
click at [320, 164] on span "what" at bounding box center [323, 160] width 12 height 5
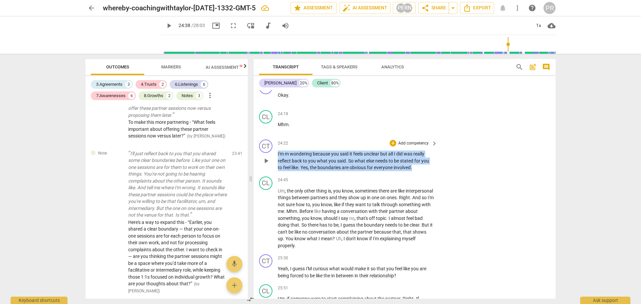
drag, startPoint x: 278, startPoint y: 182, endPoint x: 427, endPoint y: 193, distance: 149.3
click at [427, 171] on p "I'm m wondering because you said it feels unclear but all I did was really refl…" at bounding box center [356, 161] width 156 height 21
click at [392, 147] on div "+" at bounding box center [392, 143] width 7 height 7
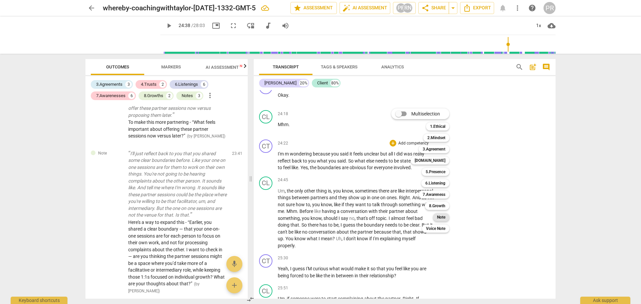
click at [445, 217] on b "Note" at bounding box center [441, 217] width 8 height 8
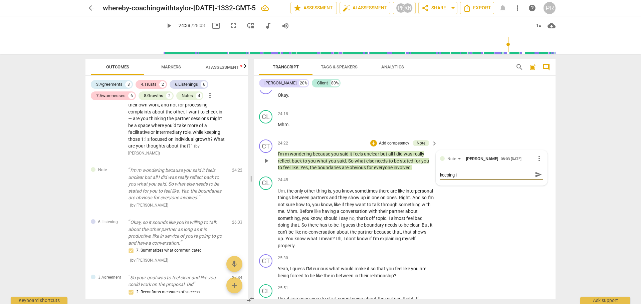
scroll to position [0, 0]
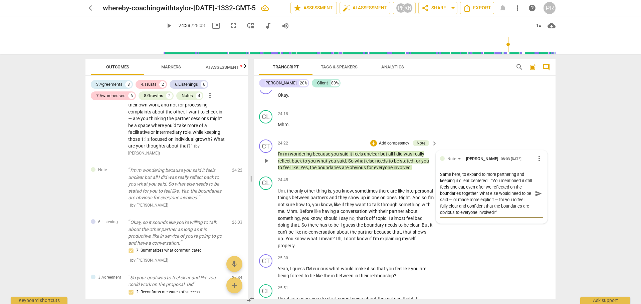
click at [537, 197] on span "send" at bounding box center [538, 193] width 7 height 7
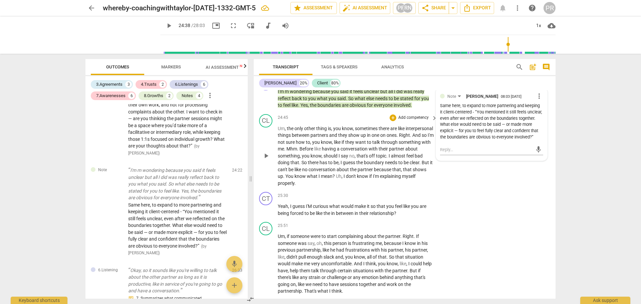
scroll to position [3208, 0]
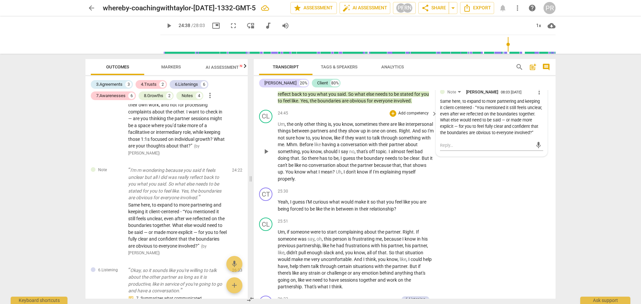
click at [467, 185] on div "CL play_arrow pause 24:45 + Add competency keyboard_arrow_right Um , the only o…" at bounding box center [405, 146] width 302 height 78
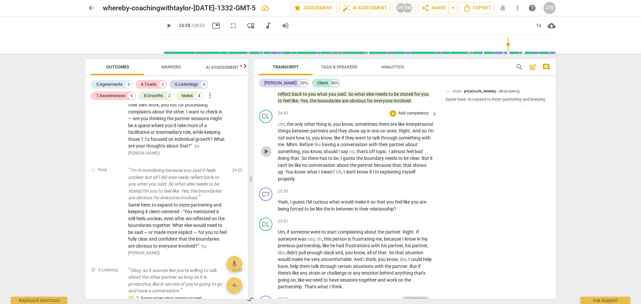
click at [264, 156] on span "play_arrow" at bounding box center [266, 152] width 8 height 8
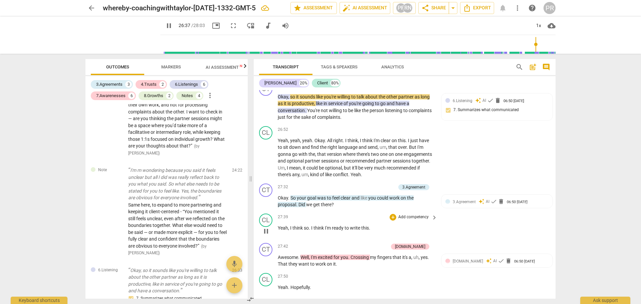
scroll to position [3418, 0]
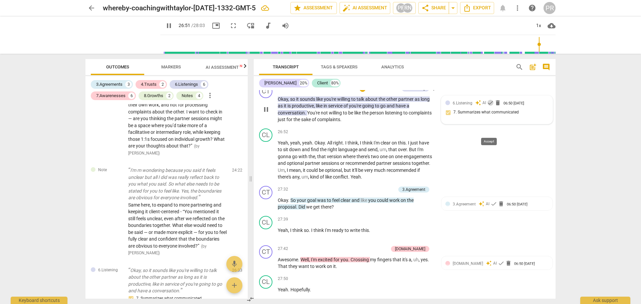
click at [490, 106] on span "check" at bounding box center [490, 102] width 7 height 7
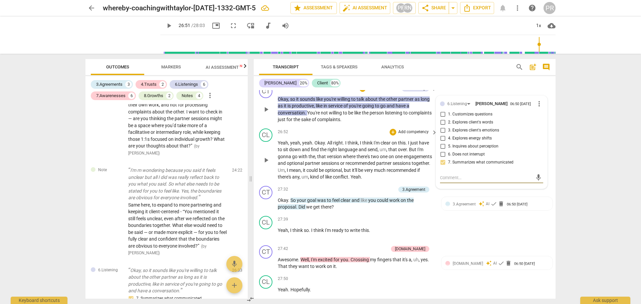
click at [264, 164] on span "play_arrow" at bounding box center [266, 160] width 8 height 8
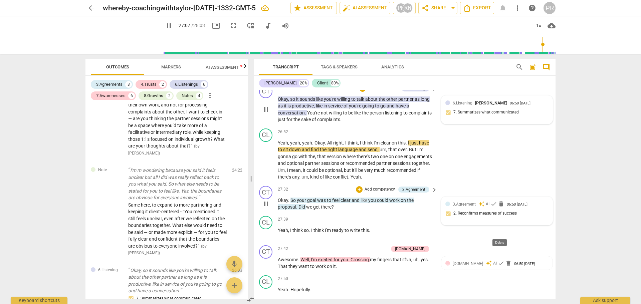
click at [500, 207] on span "delete" at bounding box center [501, 204] width 7 height 7
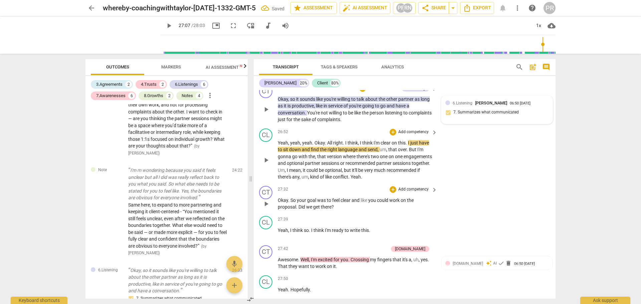
click at [268, 164] on span "play_arrow" at bounding box center [266, 160] width 8 height 8
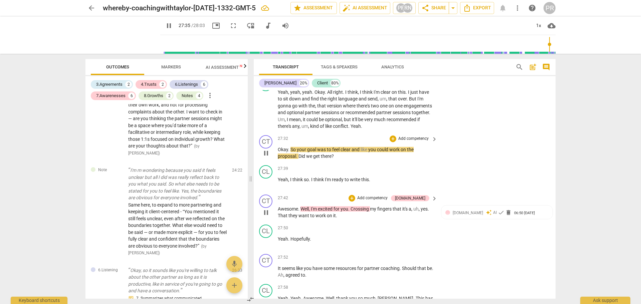
scroll to position [3485, 0]
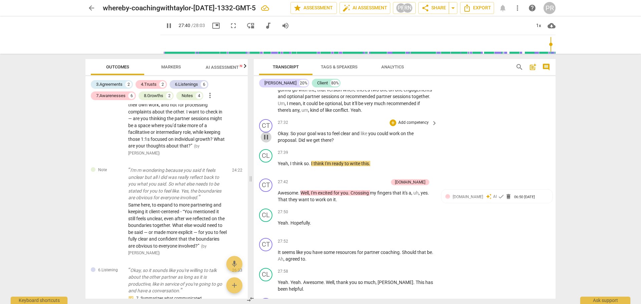
click at [263, 141] on span "pause" at bounding box center [266, 137] width 8 height 8
drag, startPoint x: 336, startPoint y: 167, endPoint x: 290, endPoint y: 161, distance: 46.0
click at [290, 144] on p "Okay . So your goal was to feel clear and like you could work on the proposal .…" at bounding box center [356, 137] width 156 height 14
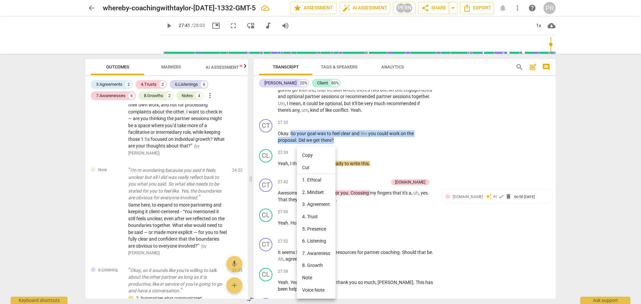
click at [311, 155] on li "Copy" at bounding box center [316, 155] width 39 height 12
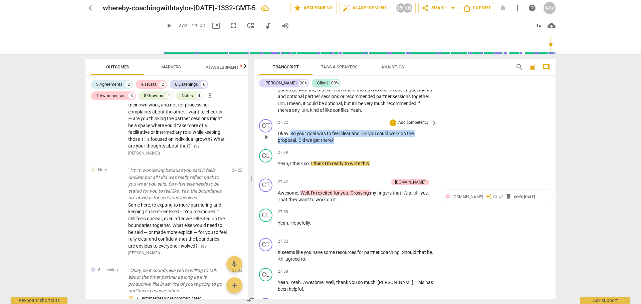
drag, startPoint x: 291, startPoint y: 161, endPoint x: 339, endPoint y: 168, distance: 48.2
click at [337, 144] on p "Okay . So your goal was to feel clear and like you could work on the proposal .…" at bounding box center [356, 137] width 156 height 14
click at [341, 158] on div "+" at bounding box center [340, 159] width 7 height 7
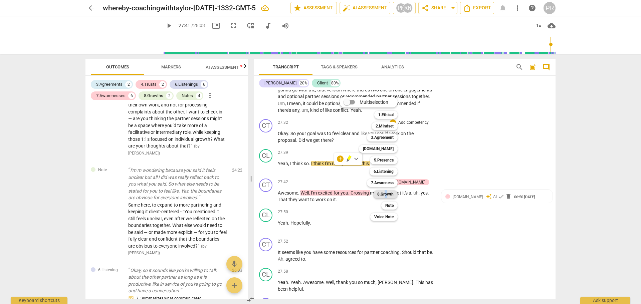
click at [386, 193] on b "8.Growth" at bounding box center [385, 194] width 16 height 8
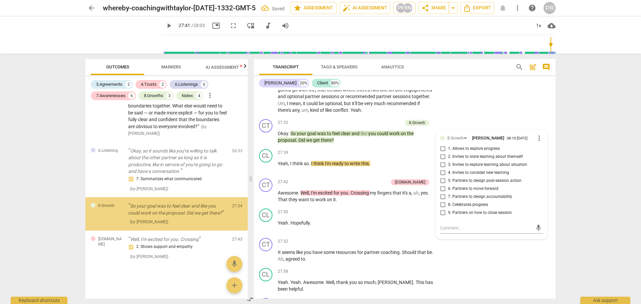
scroll to position [1094, 0]
click at [443, 153] on input "1. Allows to explore progress" at bounding box center [442, 149] width 11 height 8
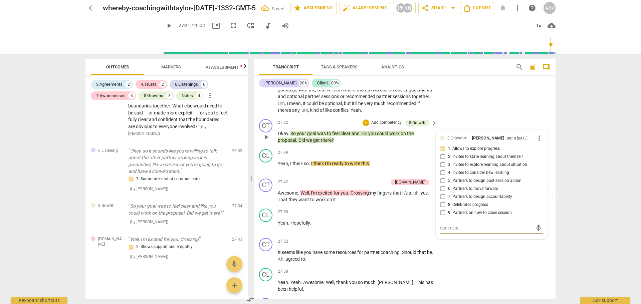
click at [442, 231] on textarea at bounding box center [486, 228] width 92 height 6
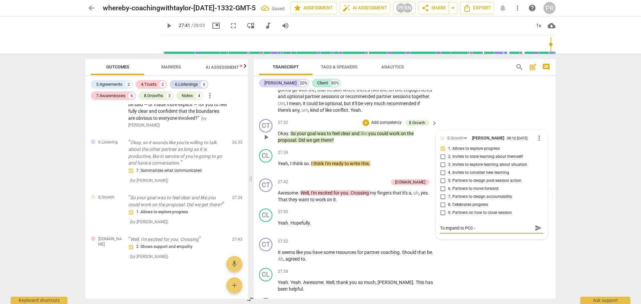
paste textarea "“You shared that your goal was to feel clear and ready to work on your proposal…"
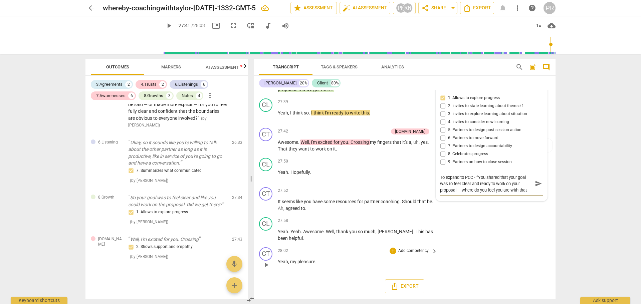
scroll to position [3552, 0]
click at [486, 190] on textarea "To expand to PCC - “You shared that your goal was to feel clear and ready to wo…" at bounding box center [486, 183] width 92 height 19
click at [498, 190] on textarea "To expand to PCC - “You shared that your goal was to feel clear and ready to wo…" at bounding box center [486, 183] width 92 height 19
click at [535, 187] on span "send" at bounding box center [538, 183] width 7 height 7
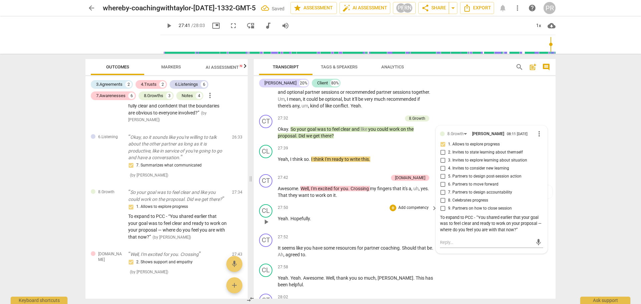
scroll to position [3485, 0]
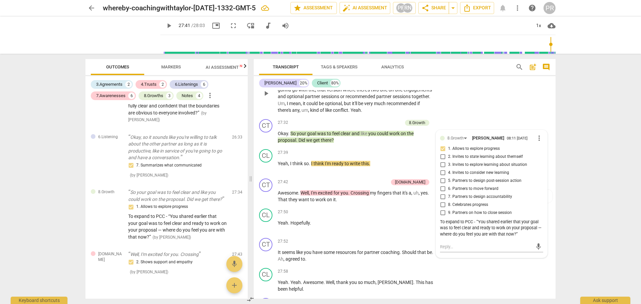
click at [494, 116] on div "CL play_arrow pause 26:52 + Add competency keyboard_arrow_right Yeah , yeah , y…" at bounding box center [405, 87] width 302 height 57
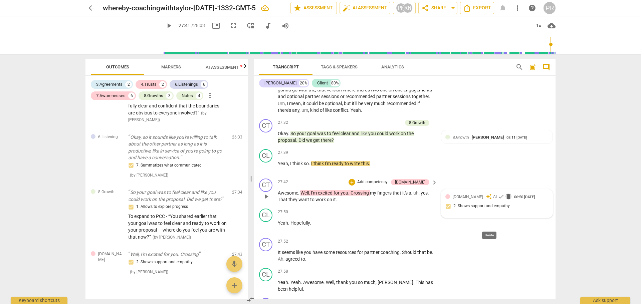
click at [505, 200] on span "delete" at bounding box center [508, 196] width 7 height 7
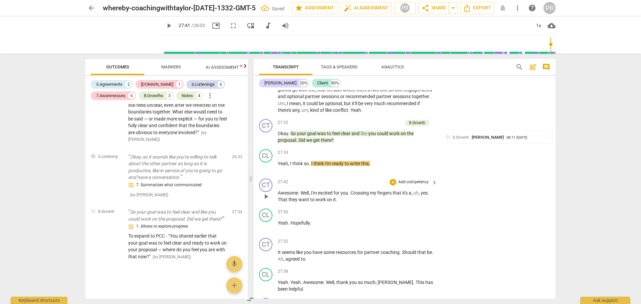
scroll to position [1088, 0]
drag, startPoint x: 340, startPoint y: 227, endPoint x: 274, endPoint y: 222, distance: 66.0
click at [274, 206] on div "CT play_arrow pause 27:42 + Add competency keyboard_arrow_right Awesome . Well …" at bounding box center [405, 191] width 302 height 30
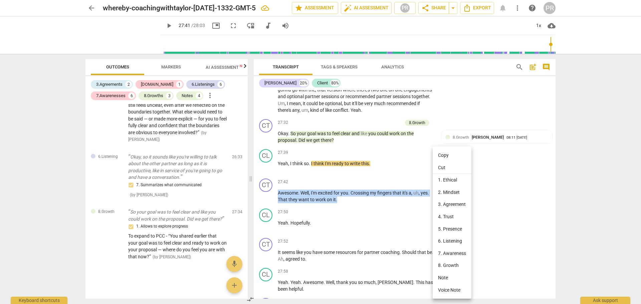
click at [440, 155] on li "Copy" at bounding box center [452, 155] width 39 height 12
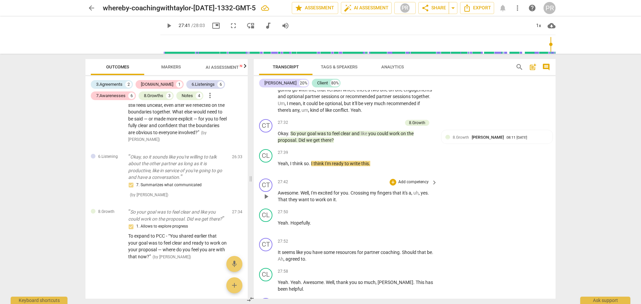
click at [501, 206] on div "CT play_arrow pause 27:42 + Add competency keyboard_arrow_right Awesome . Well …" at bounding box center [405, 191] width 302 height 30
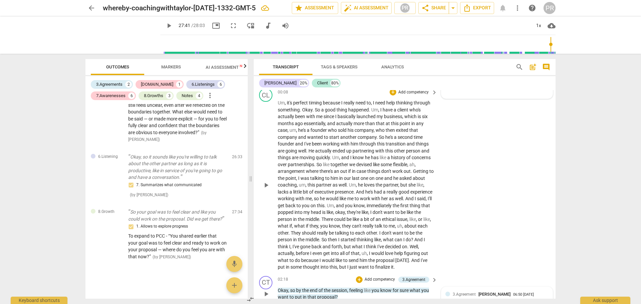
scroll to position [0, 0]
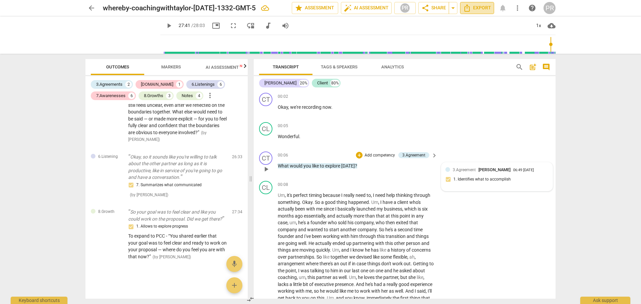
click at [477, 10] on span "Export" at bounding box center [477, 8] width 28 height 8
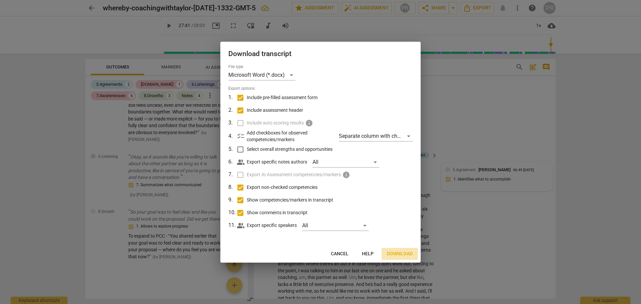
click at [408, 254] on span "Download" at bounding box center [400, 254] width 26 height 7
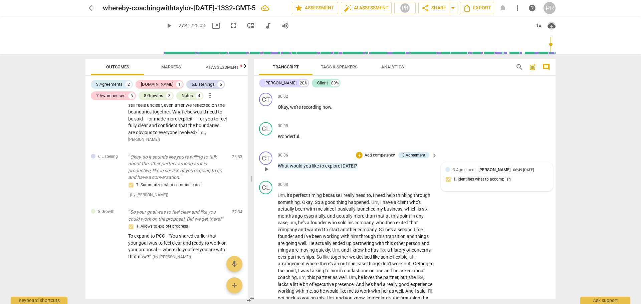
click at [553, 27] on span "cloud_download" at bounding box center [551, 26] width 8 height 8
click at [571, 27] on li "Download audio" at bounding box center [571, 26] width 49 height 16
